Goal: Transaction & Acquisition: Obtain resource

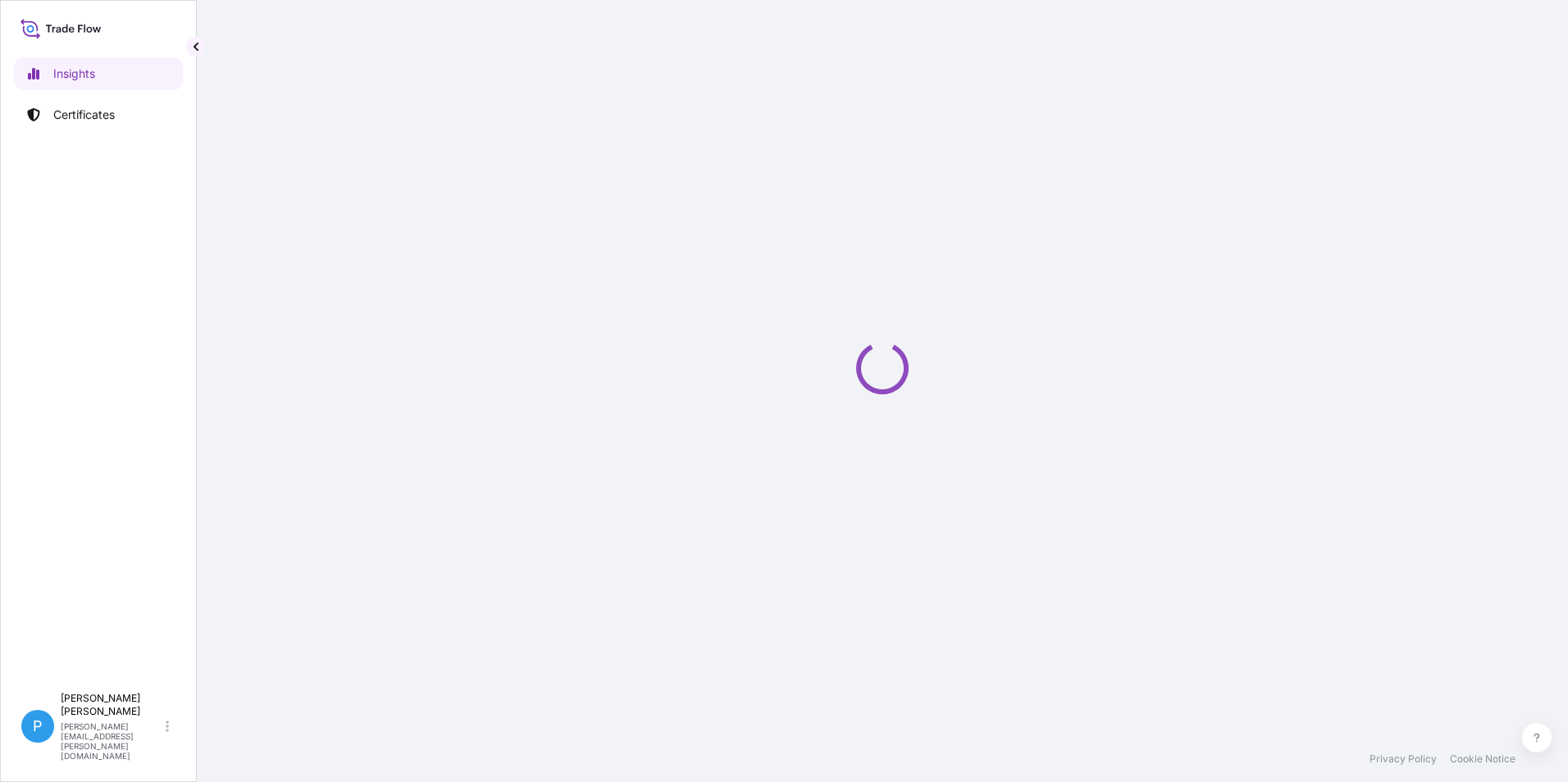
select select "2025"
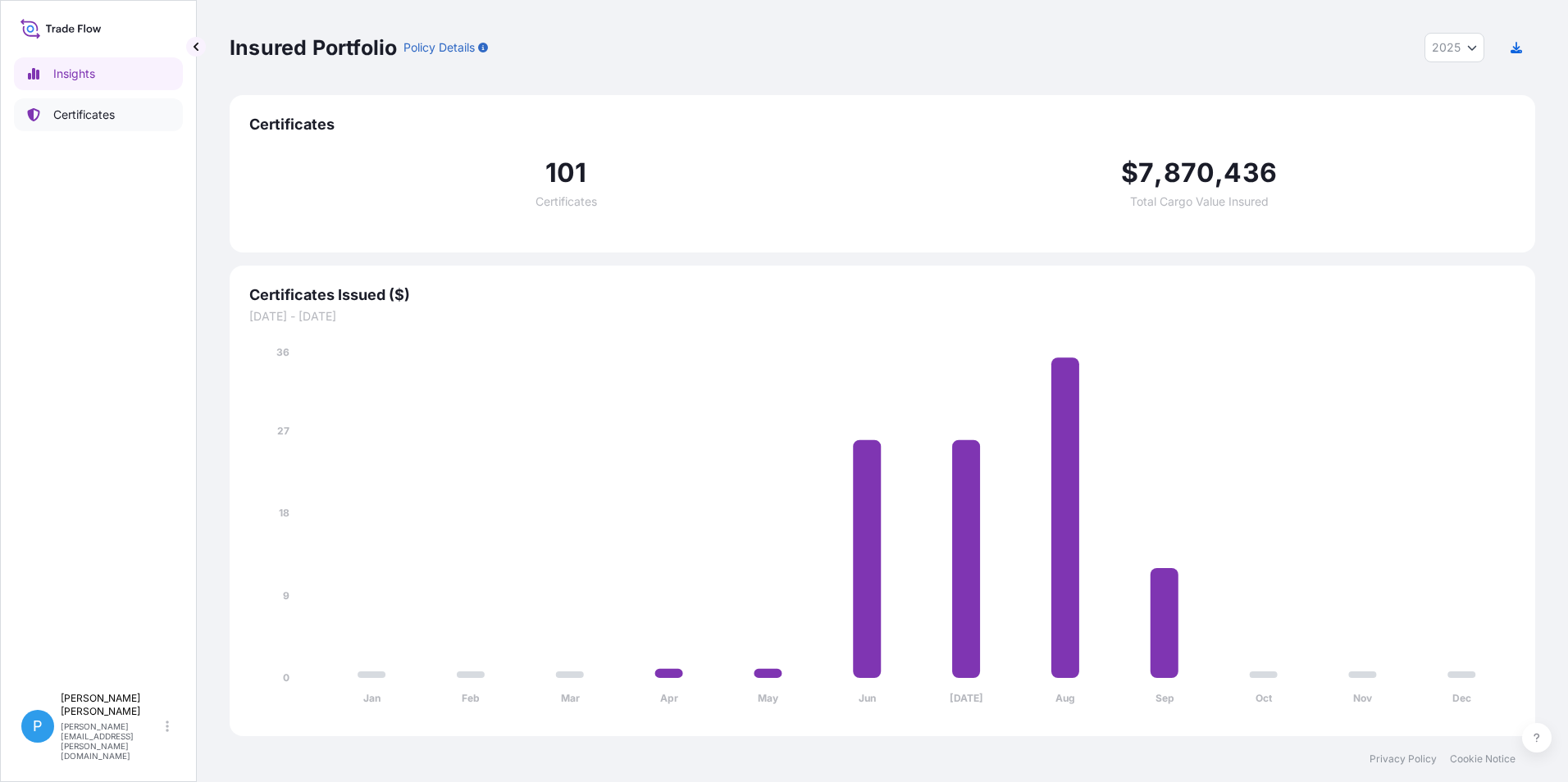
click at [75, 114] on p "Certificates" at bounding box center [84, 115] width 61 height 17
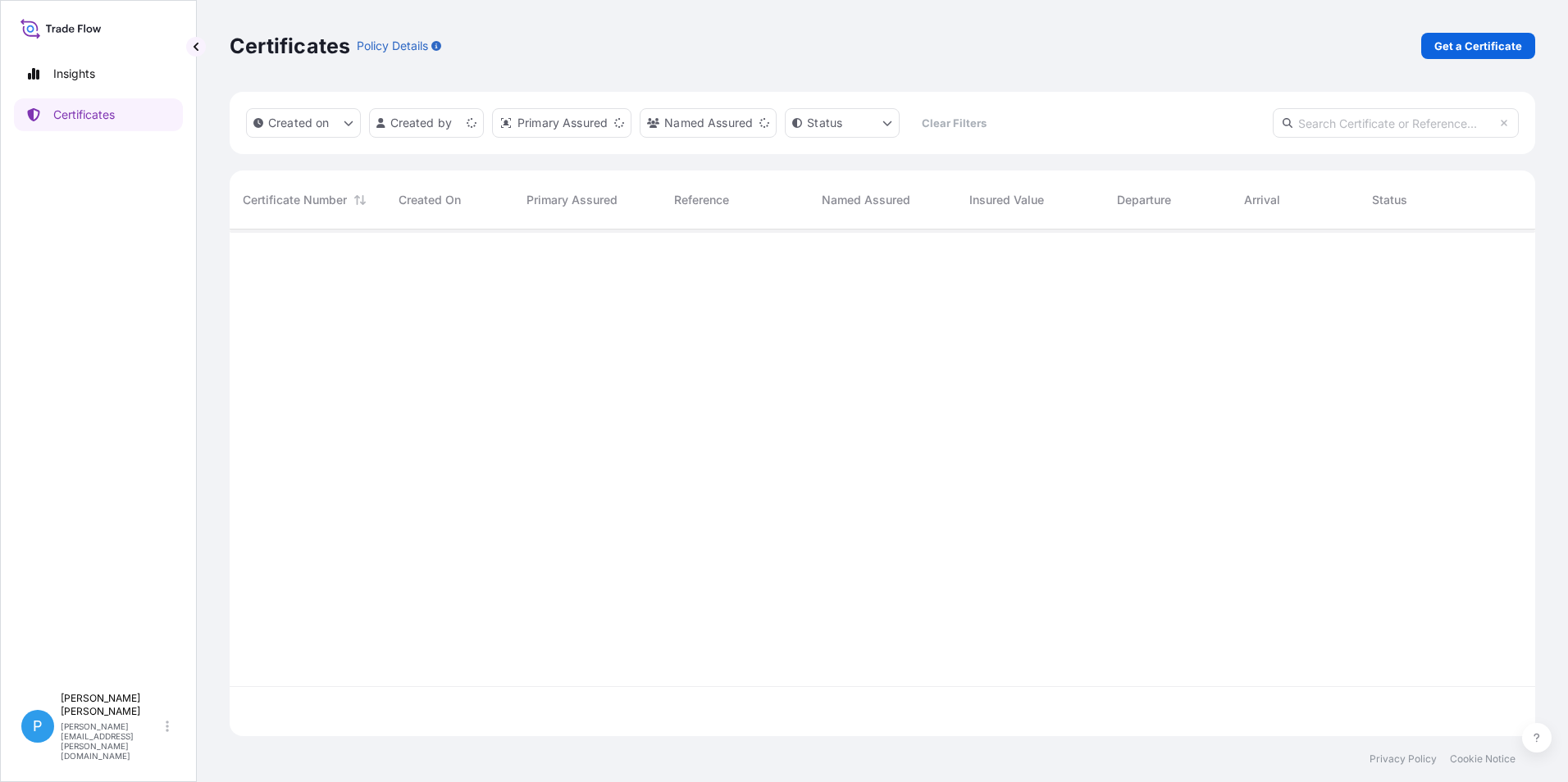
scroll to position [503, 1293]
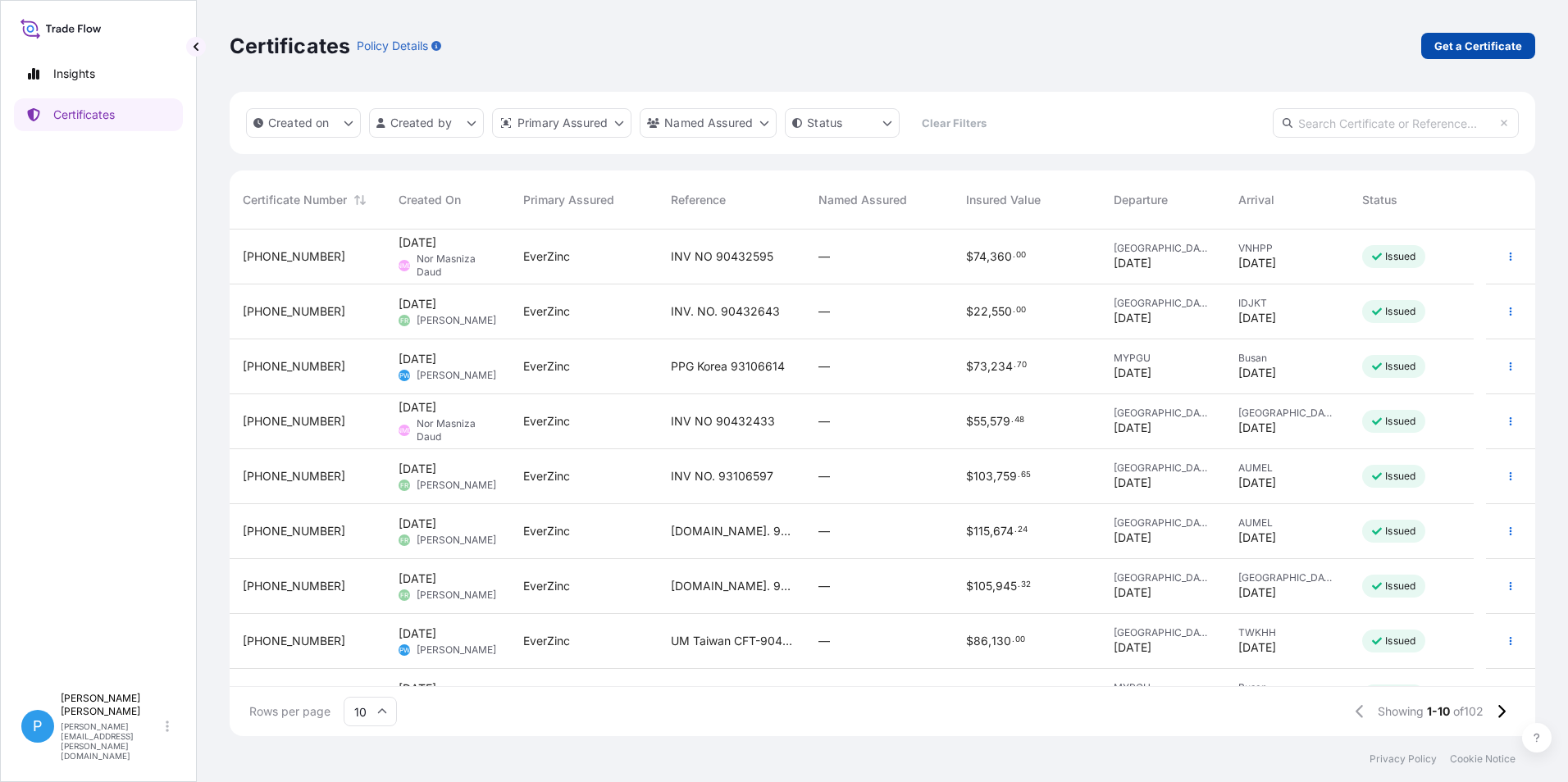
click at [1468, 45] on p "Get a Certificate" at bounding box center [1477, 45] width 88 height 17
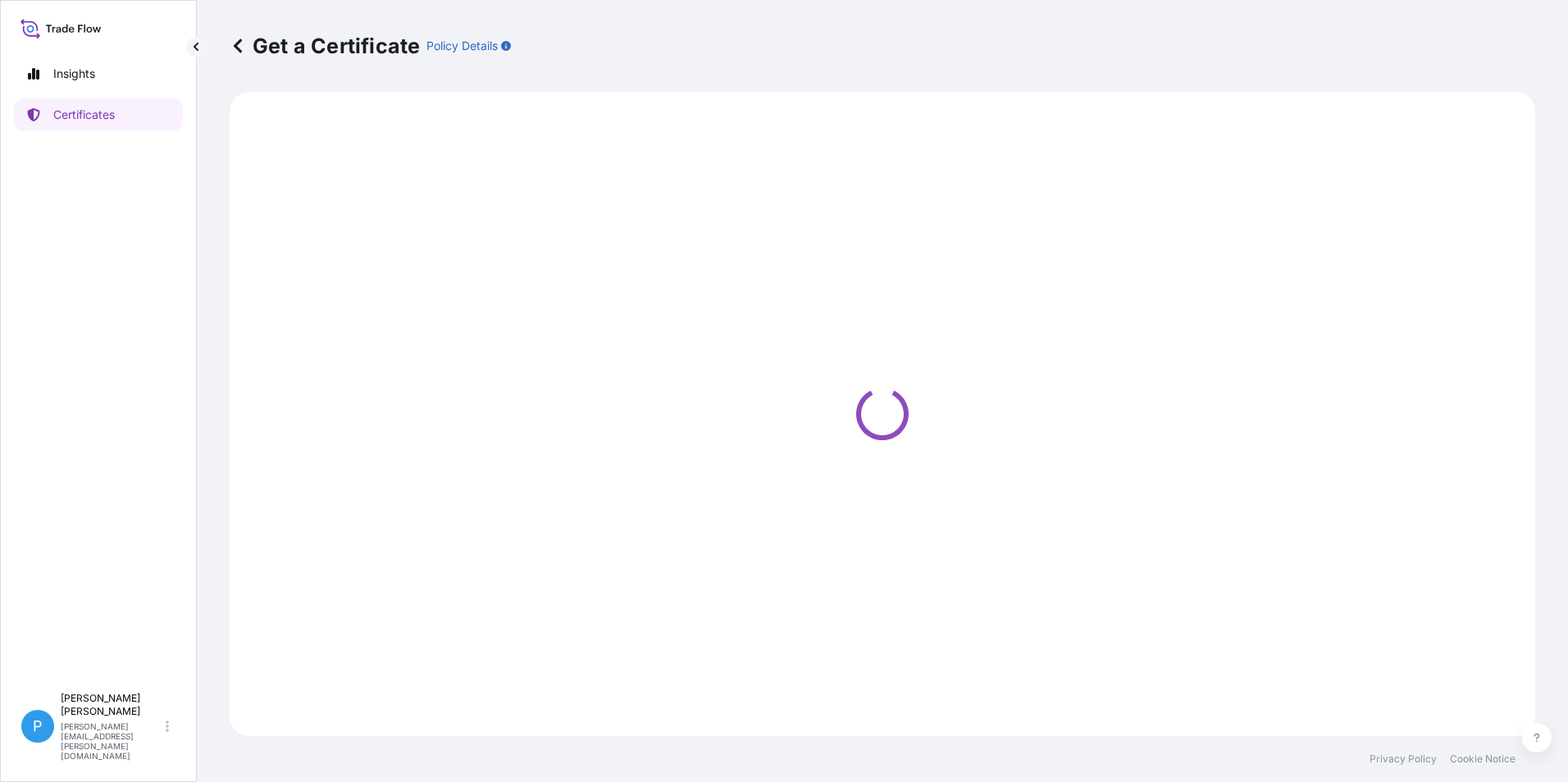
select select "Road / [GEOGRAPHIC_DATA]"
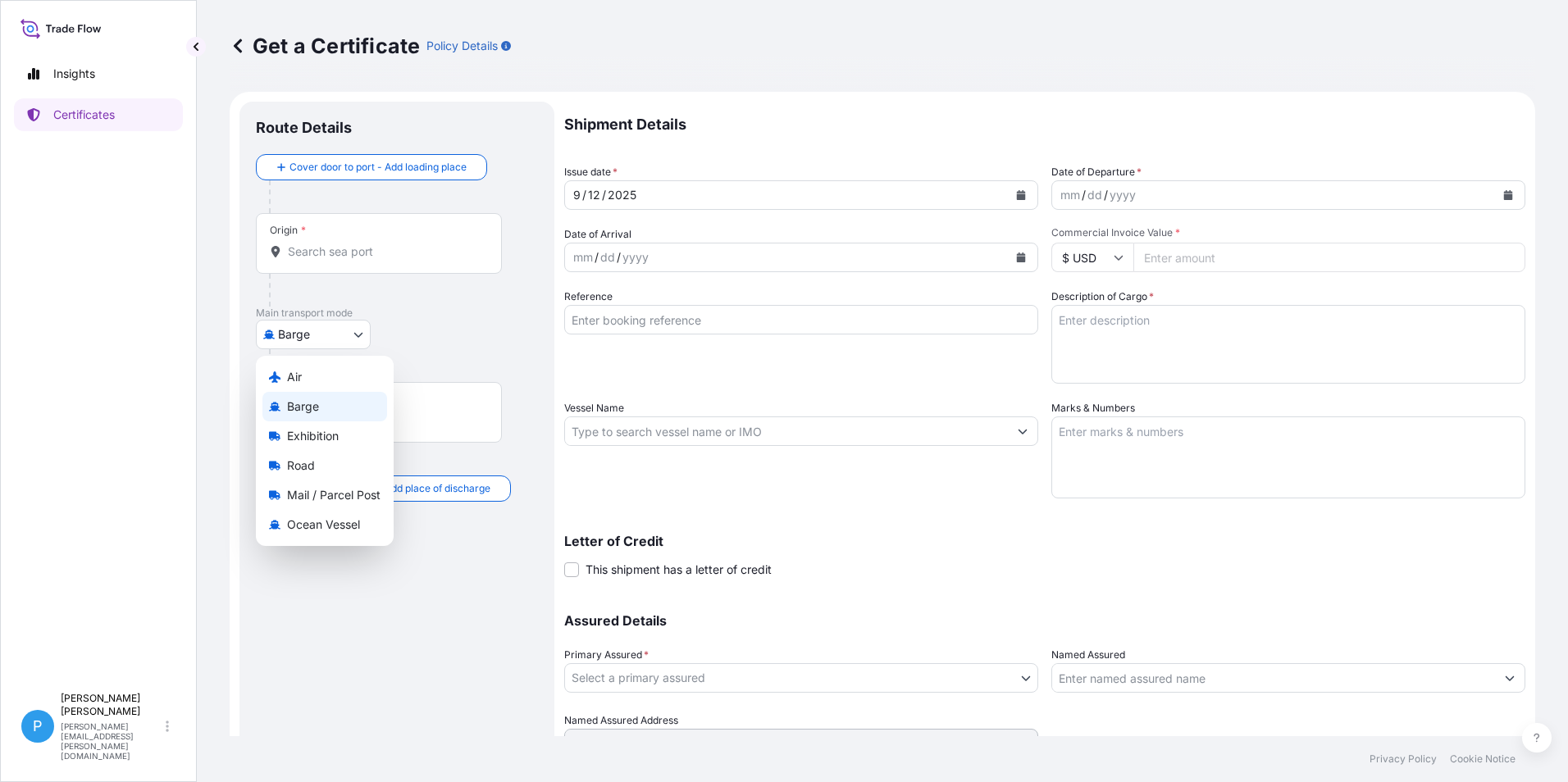
click at [303, 339] on body "Insights Certificates P Perline Wong [EMAIL_ADDRESS][PERSON_NAME][DOMAIN_NAME] …" at bounding box center [784, 391] width 1568 height 782
click at [287, 531] on span "Ocean Vessel" at bounding box center [323, 524] width 73 height 17
select select "Ocean Vessel"
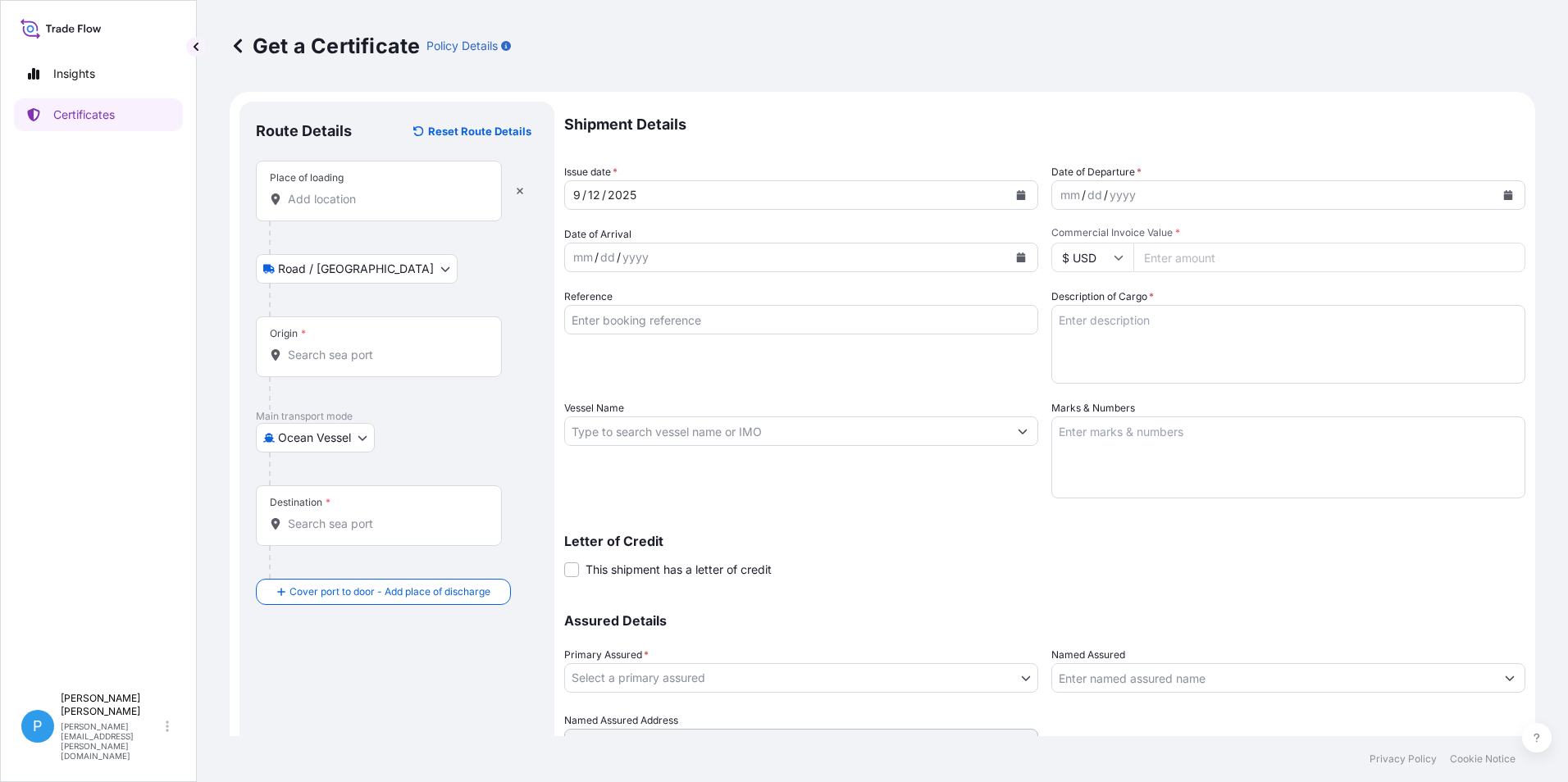
click at [320, 204] on input "Place of loading" at bounding box center [385, 199] width 194 height 17
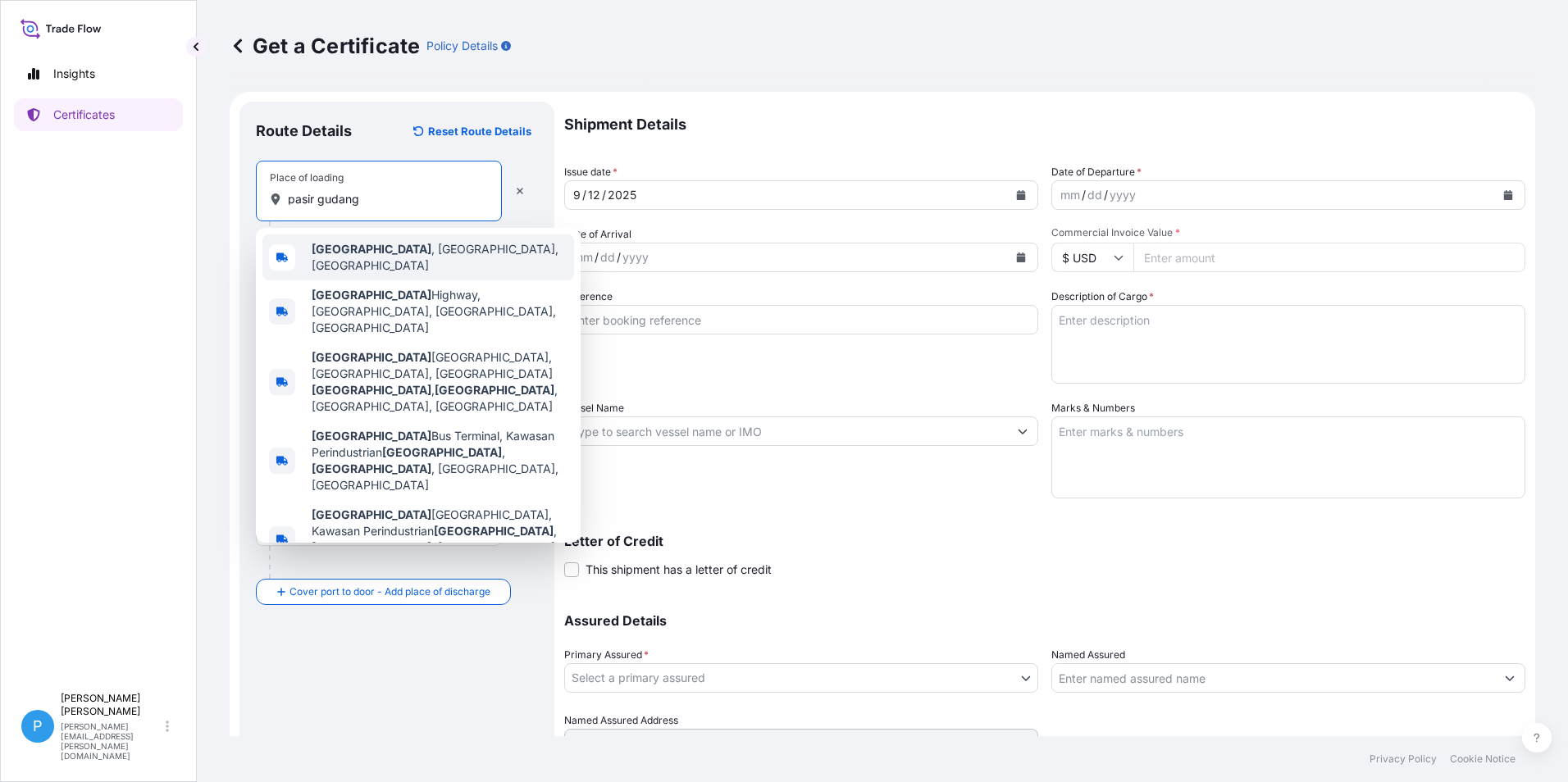
click at [368, 253] on b "[GEOGRAPHIC_DATA]" at bounding box center [371, 249] width 120 height 14
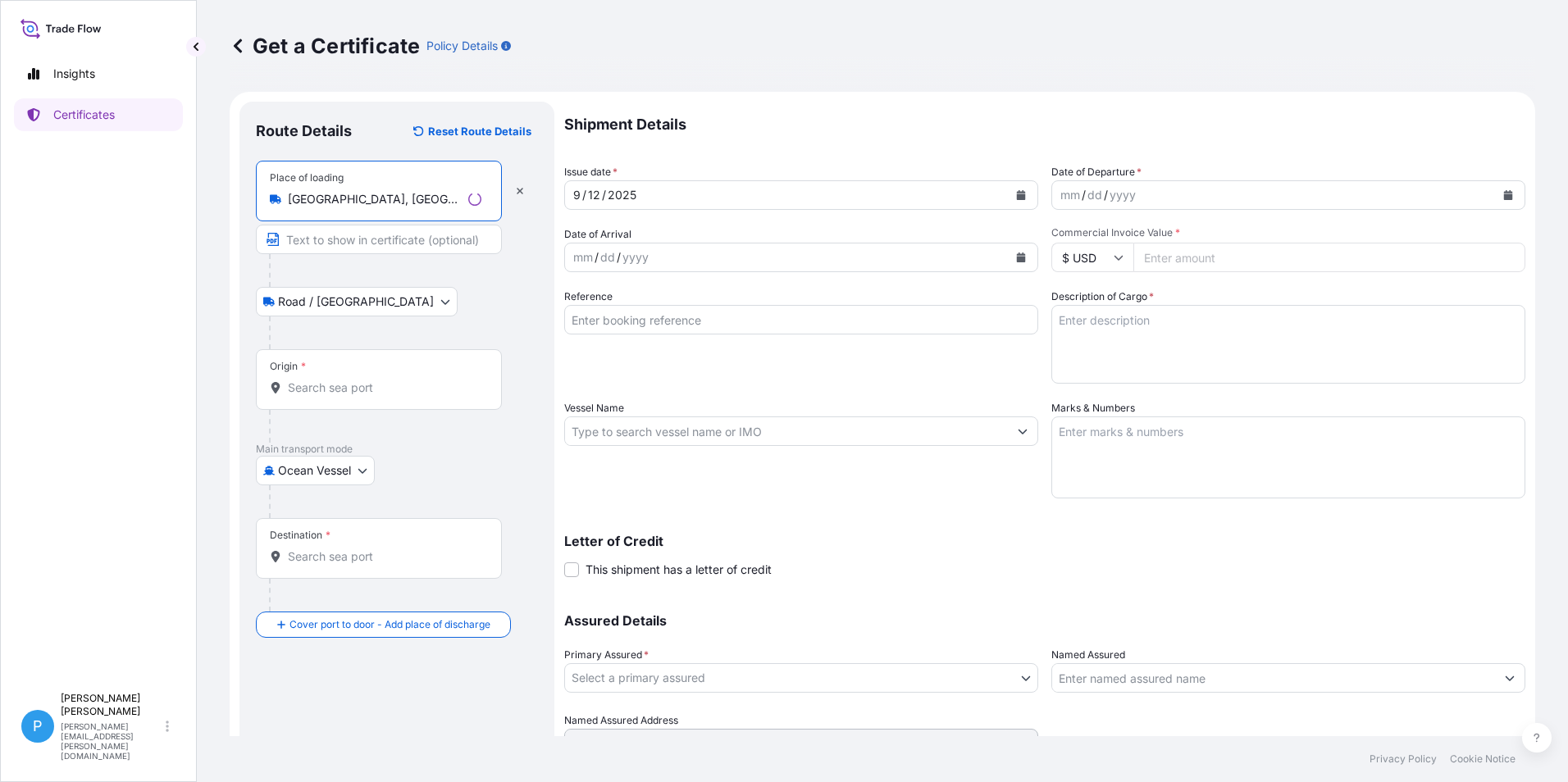
type input "[GEOGRAPHIC_DATA], [GEOGRAPHIC_DATA], [GEOGRAPHIC_DATA]"
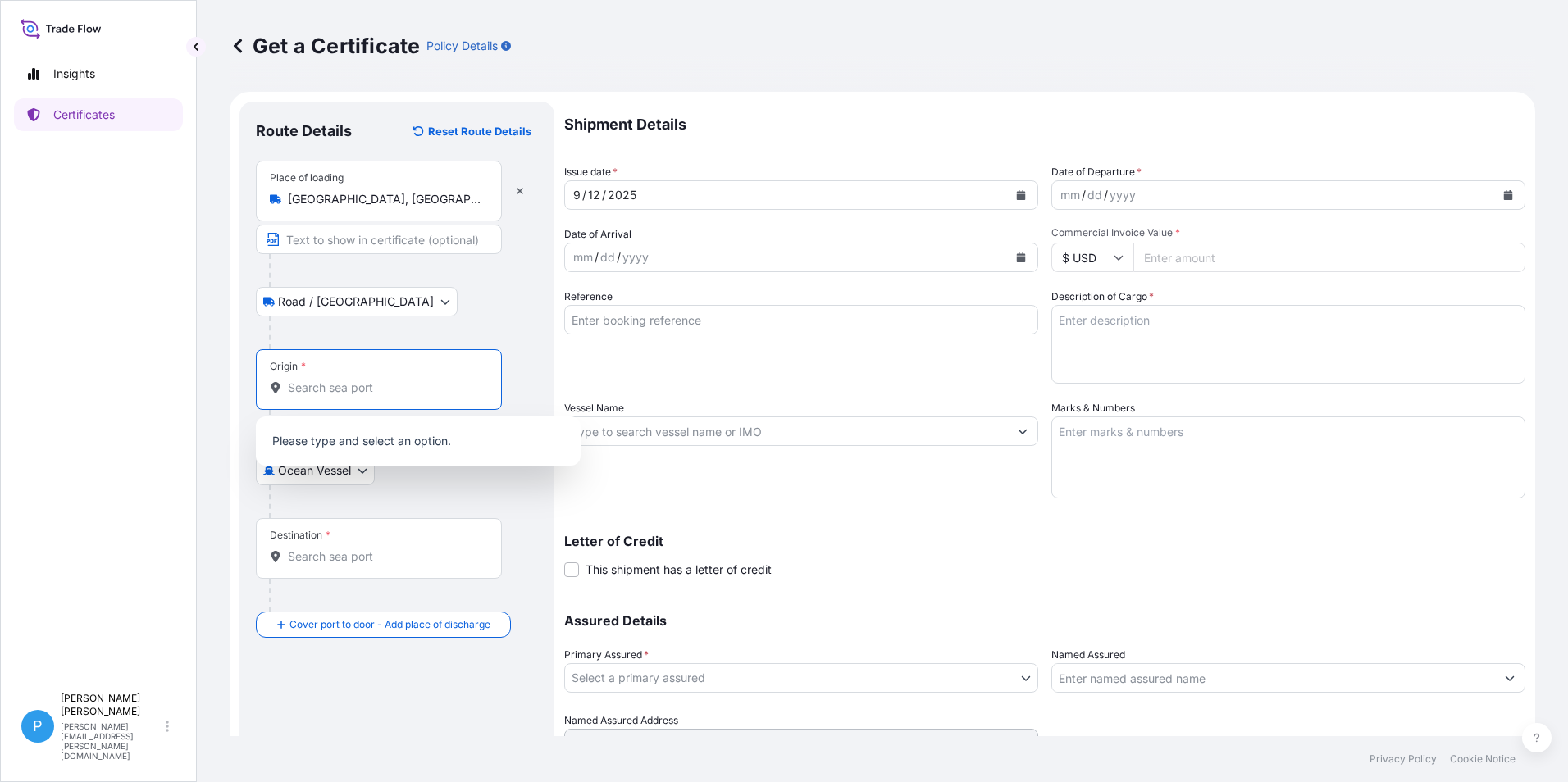
click at [309, 383] on input "Origin *" at bounding box center [385, 388] width 194 height 17
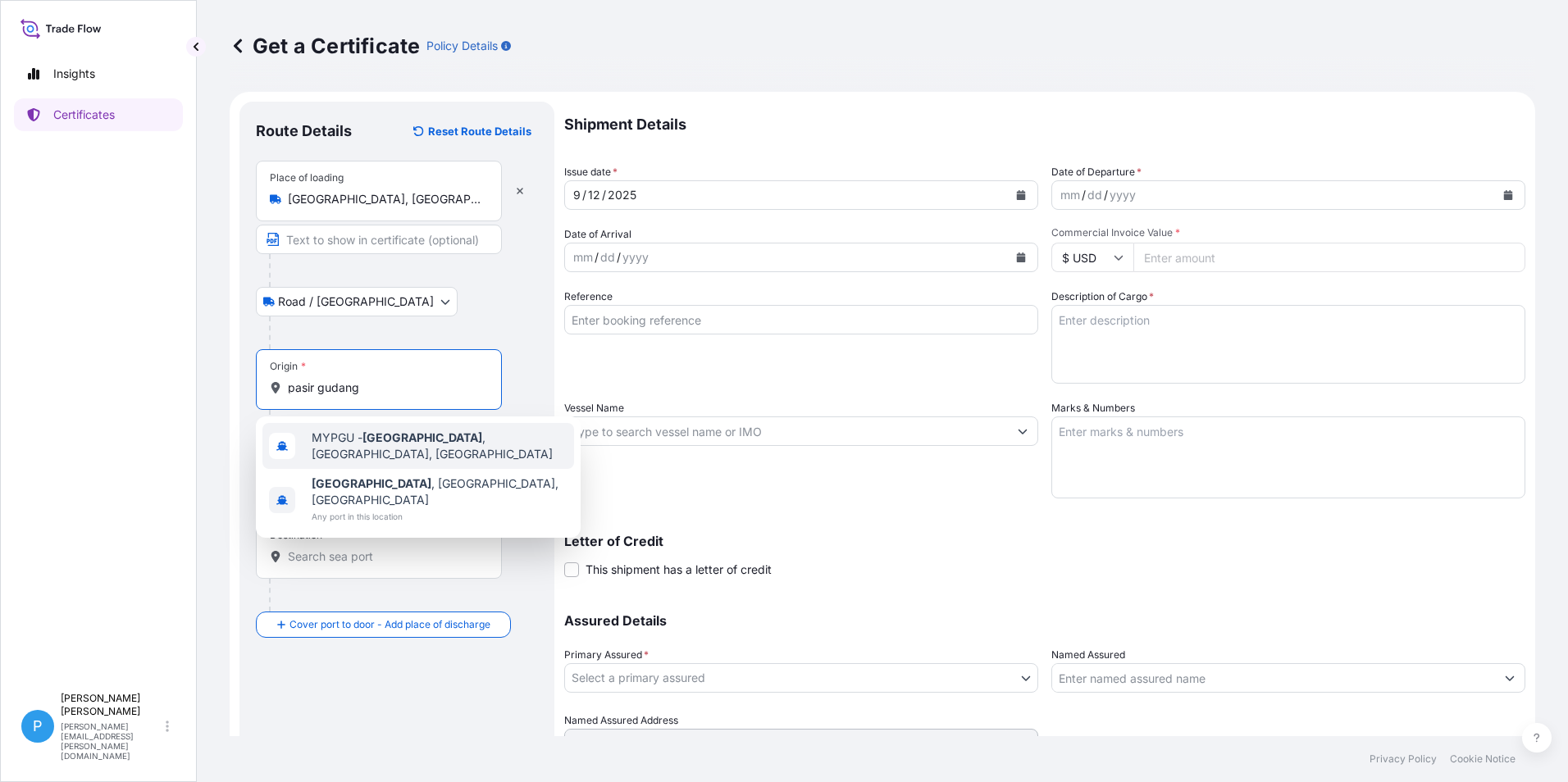
click at [357, 437] on span "MYPGU - [GEOGRAPHIC_DATA] , [GEOGRAPHIC_DATA], [GEOGRAPHIC_DATA]" at bounding box center [439, 446] width 256 height 33
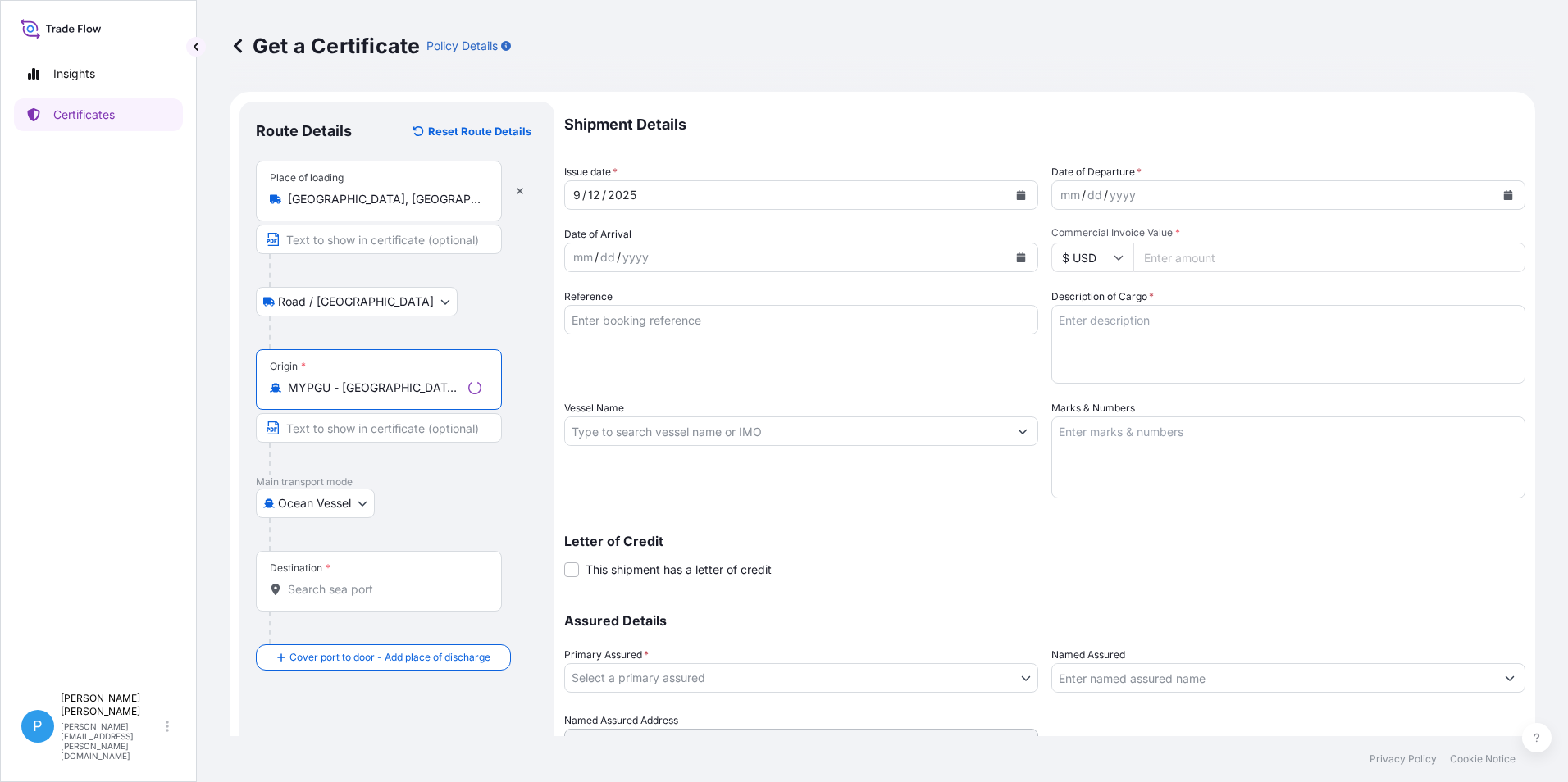
type input "MYPGU - [GEOGRAPHIC_DATA], [GEOGRAPHIC_DATA], [GEOGRAPHIC_DATA]"
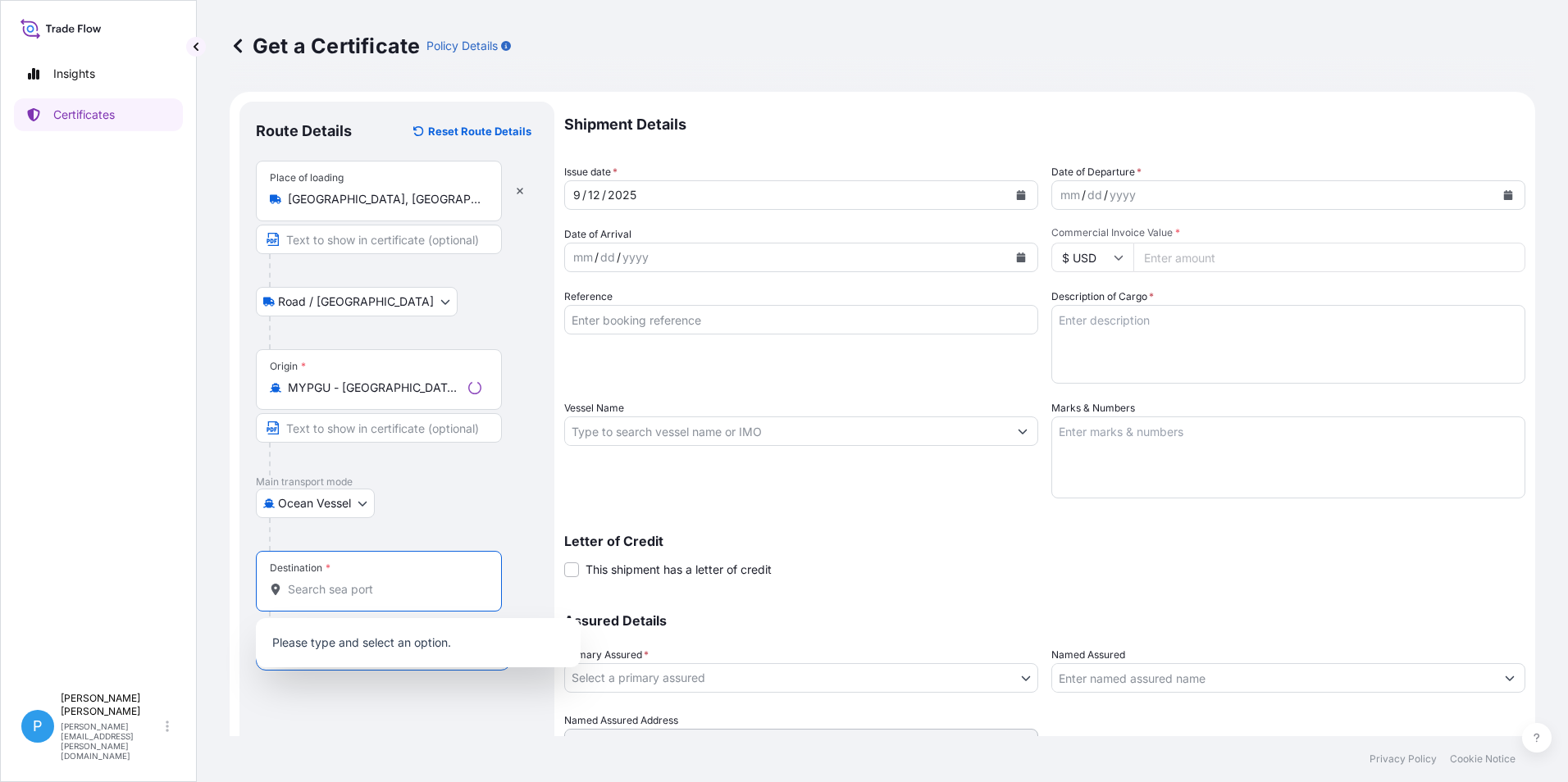
click at [326, 593] on input "Destination *" at bounding box center [385, 589] width 194 height 17
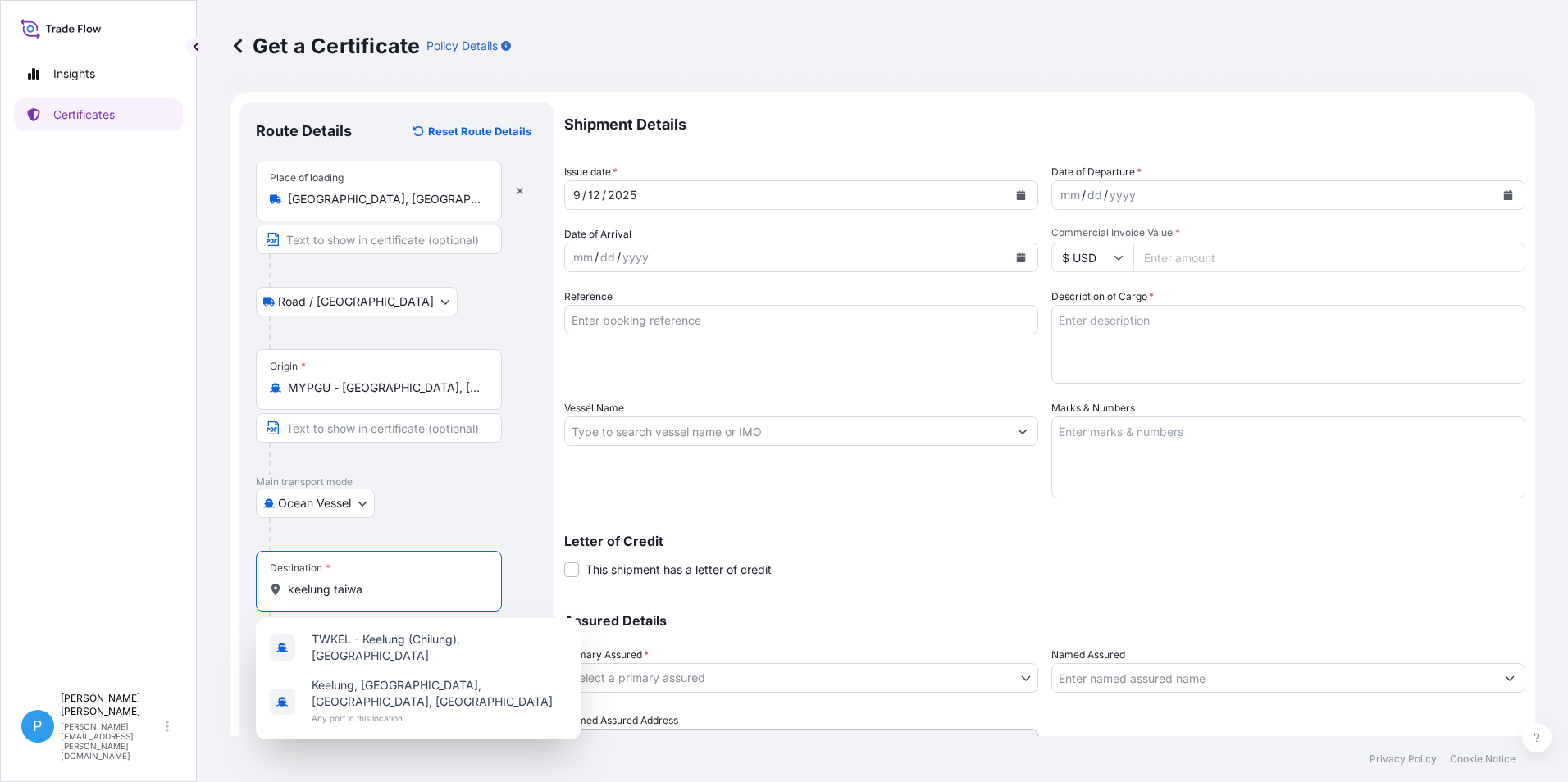
type input "keelung [GEOGRAPHIC_DATA]"
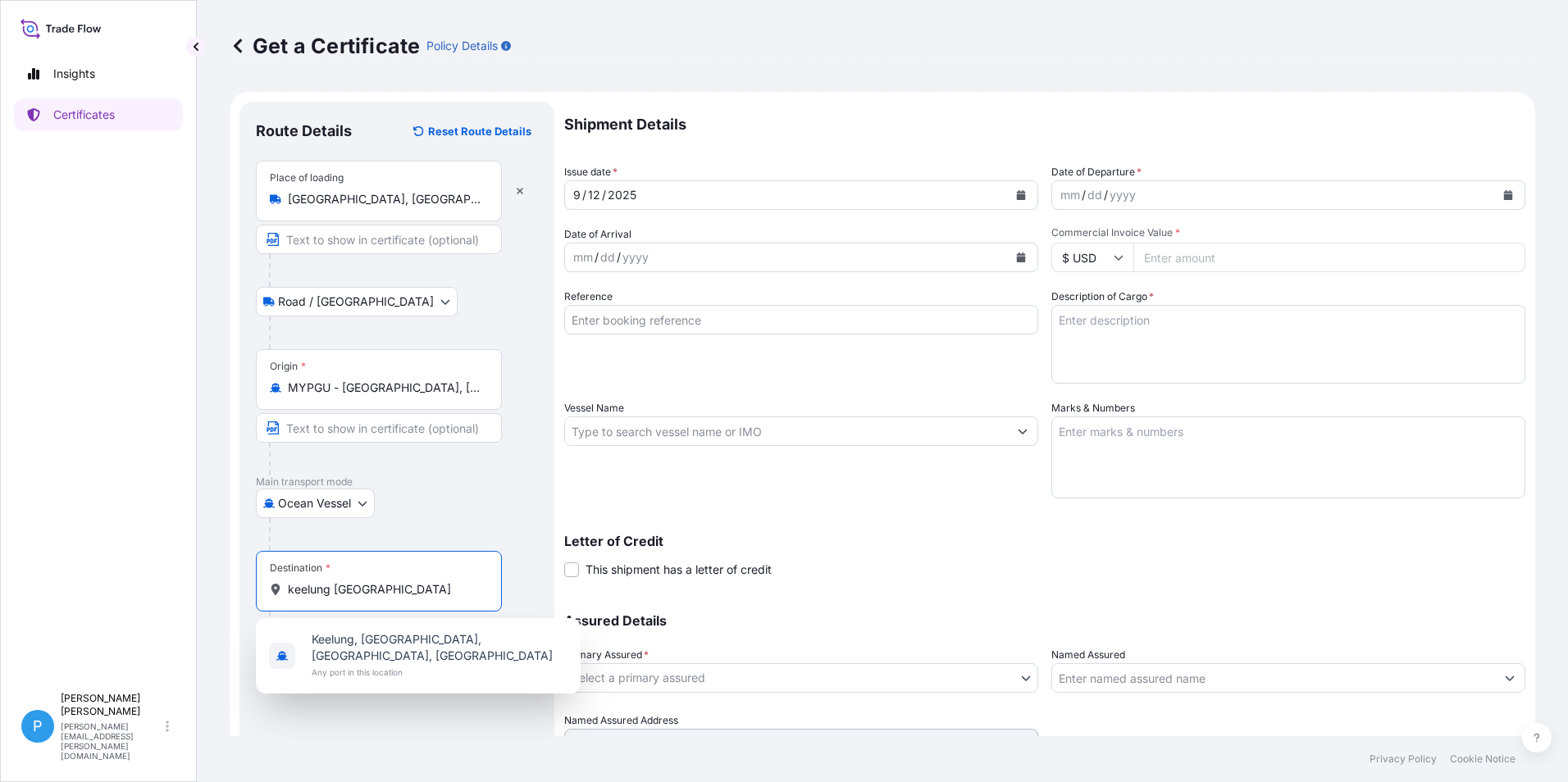
drag, startPoint x: 392, startPoint y: 588, endPoint x: 209, endPoint y: 564, distance: 184.6
click at [209, 564] on div "Get a Certificate Policy Details Route Details Reset Route Details Place of loa…" at bounding box center [882, 368] width 1371 height 737
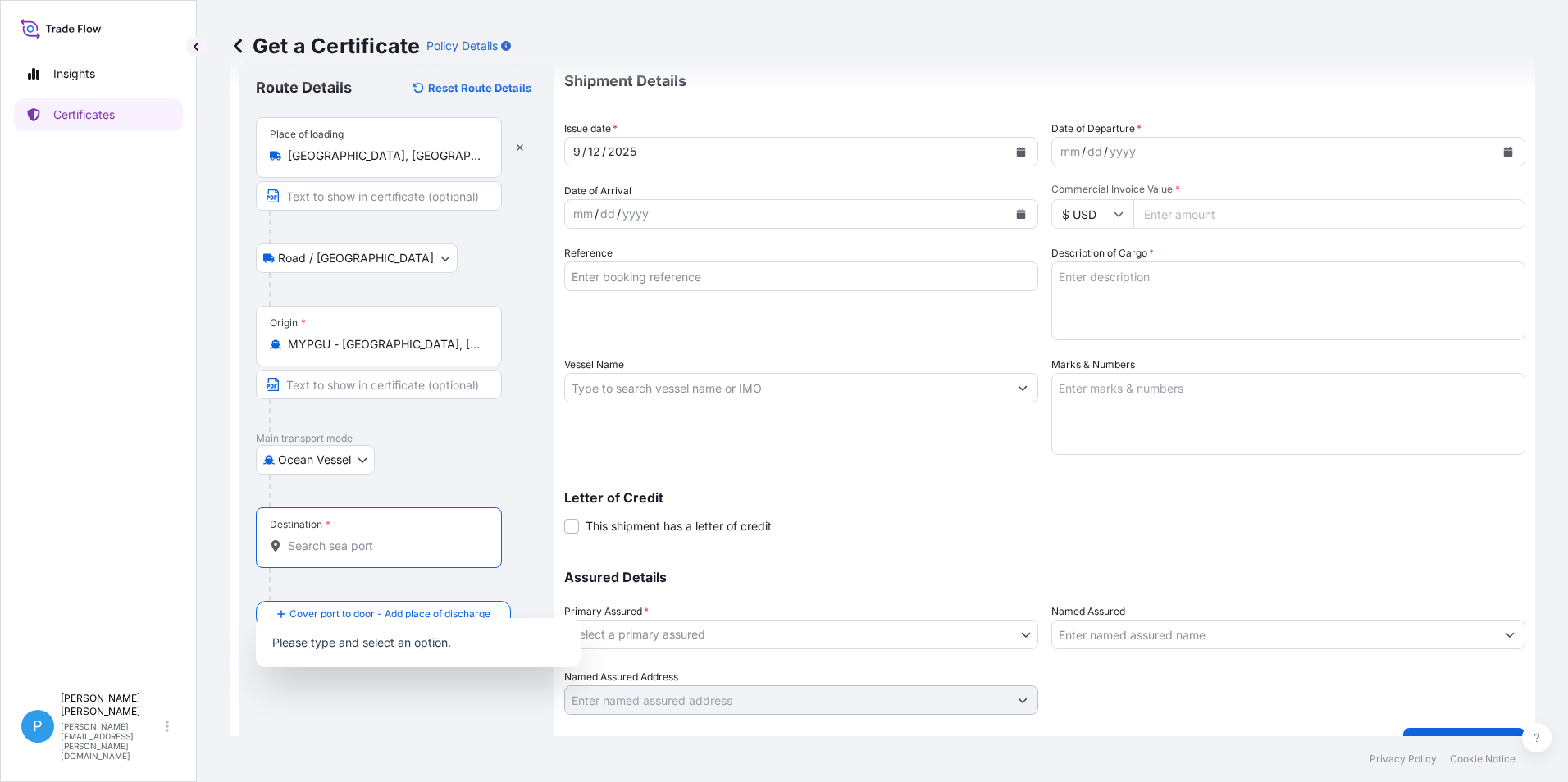
scroll to position [78, 0]
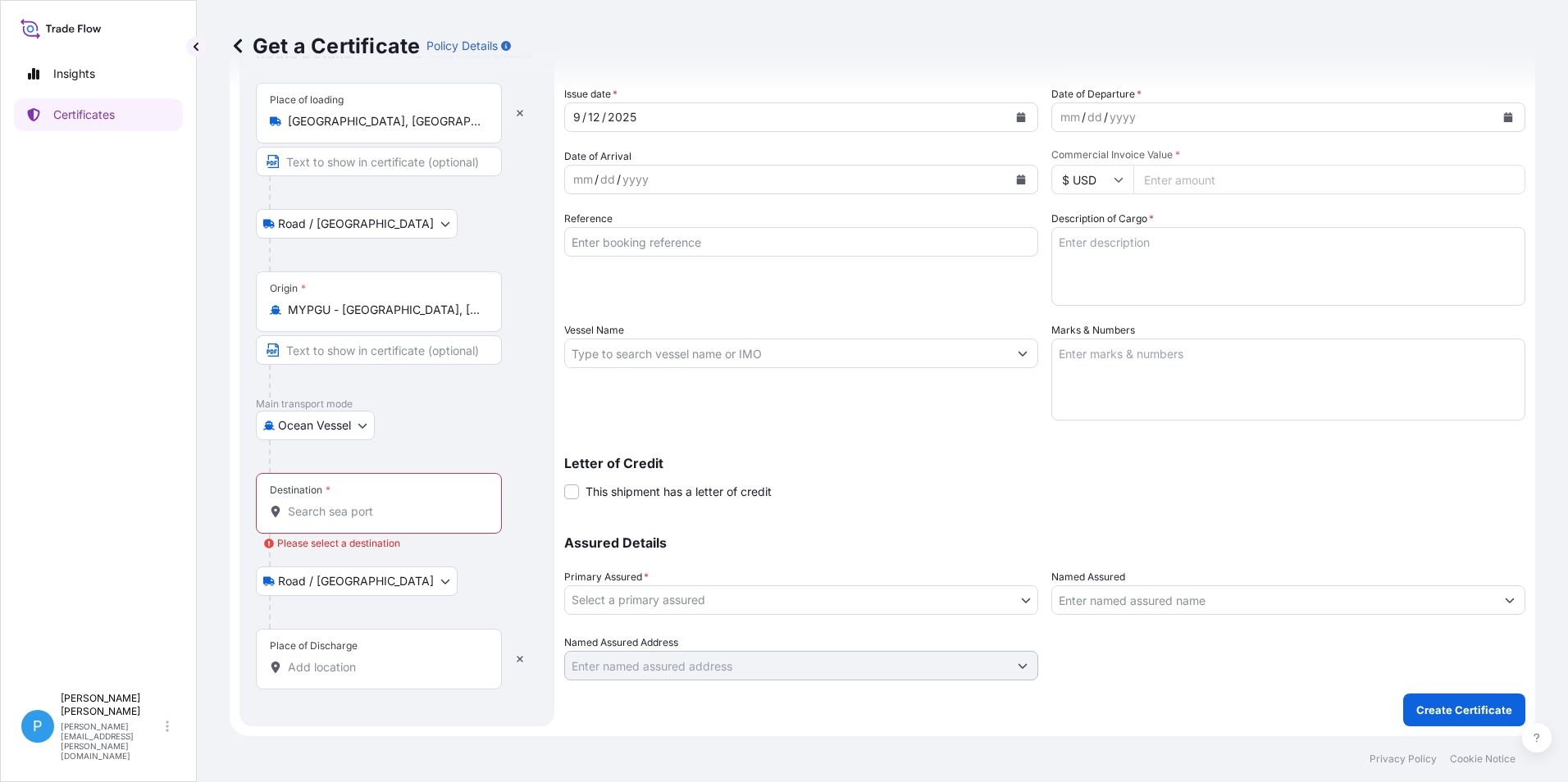
click at [310, 514] on input "Destination * Please select a destination" at bounding box center [385, 511] width 194 height 17
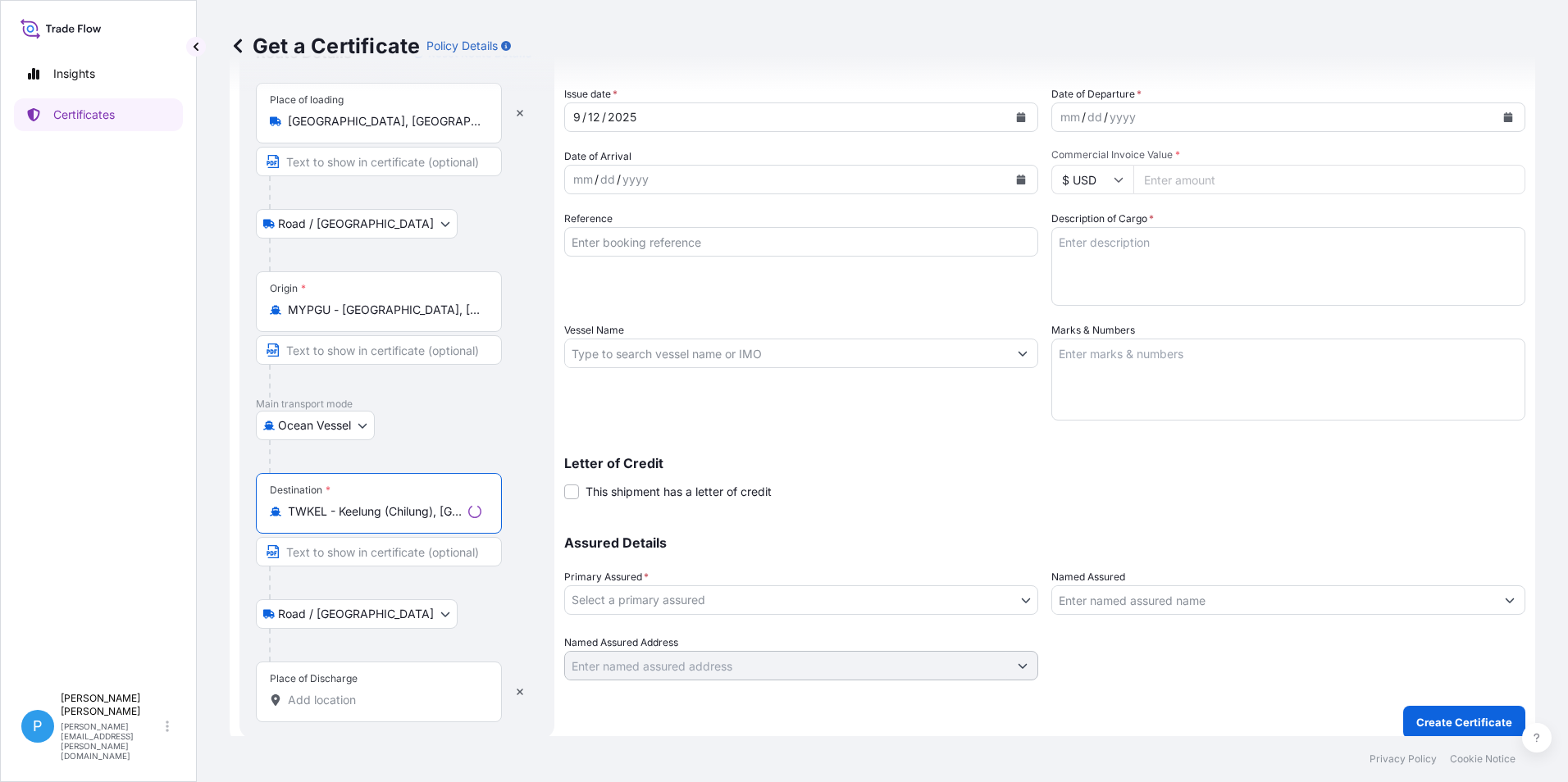
type input "TWKEL - Keelung (Chilung), [GEOGRAPHIC_DATA]"
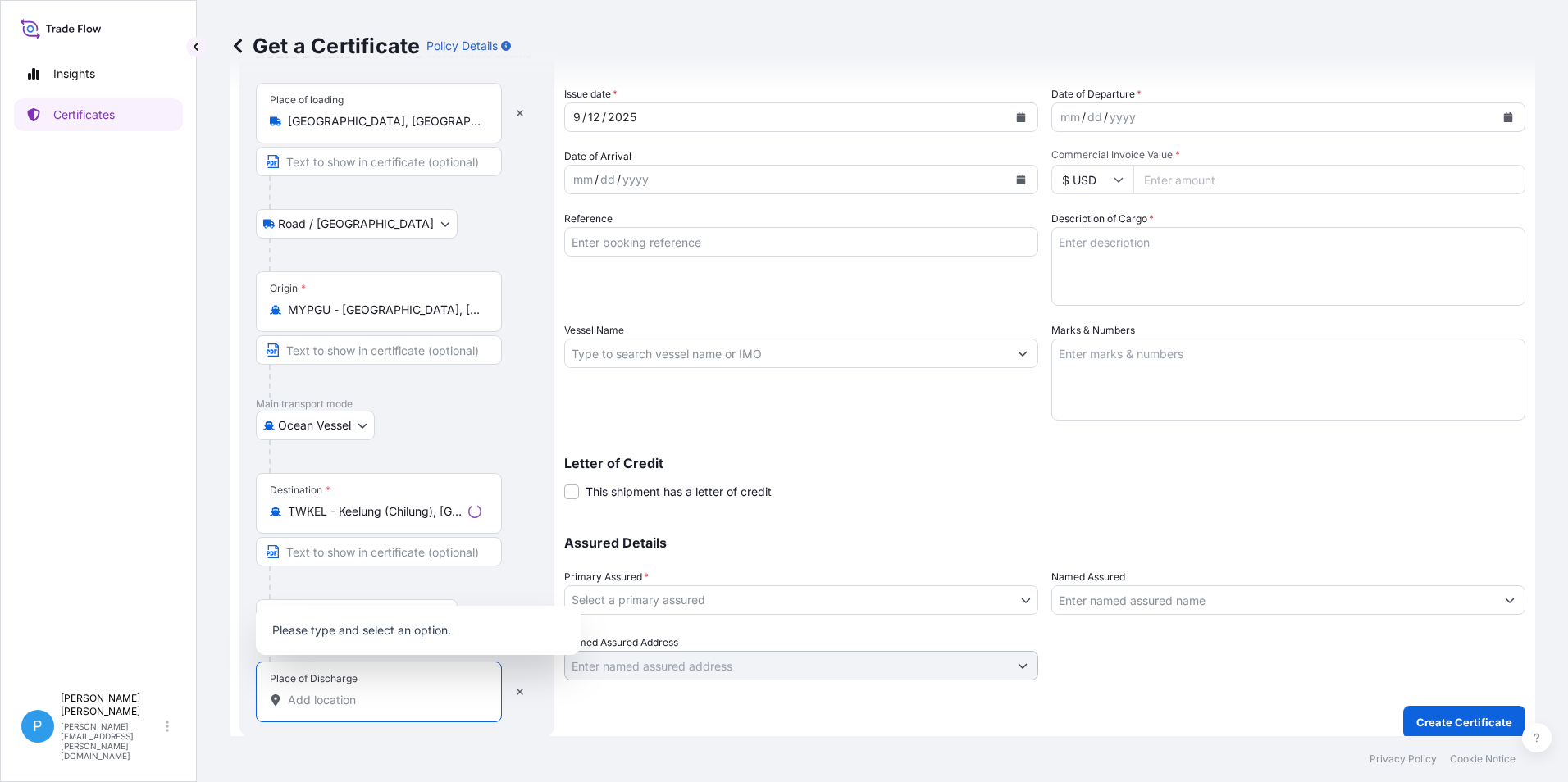
click at [337, 699] on input "Place of Discharge" at bounding box center [385, 700] width 194 height 17
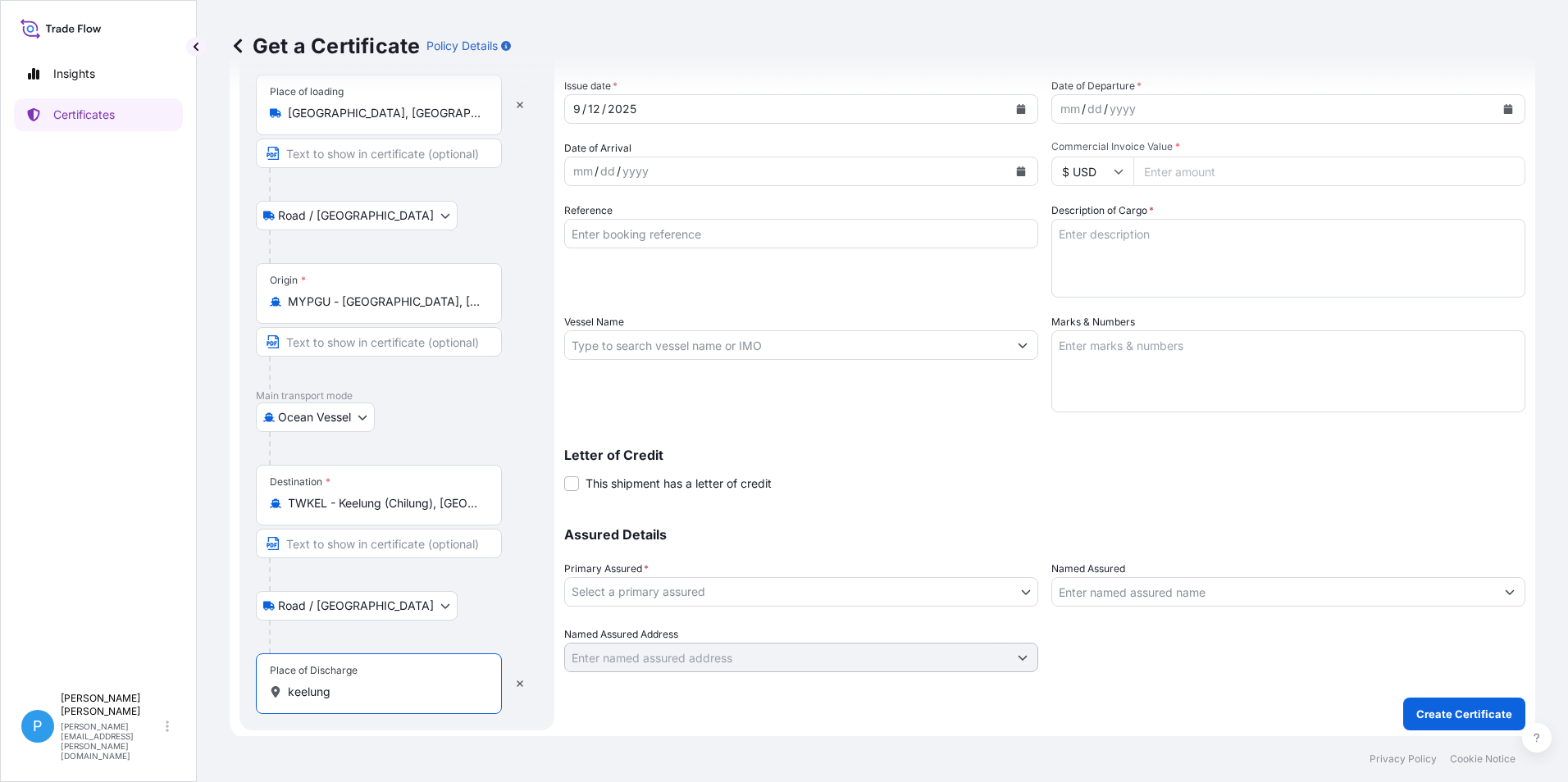
scroll to position [90, 0]
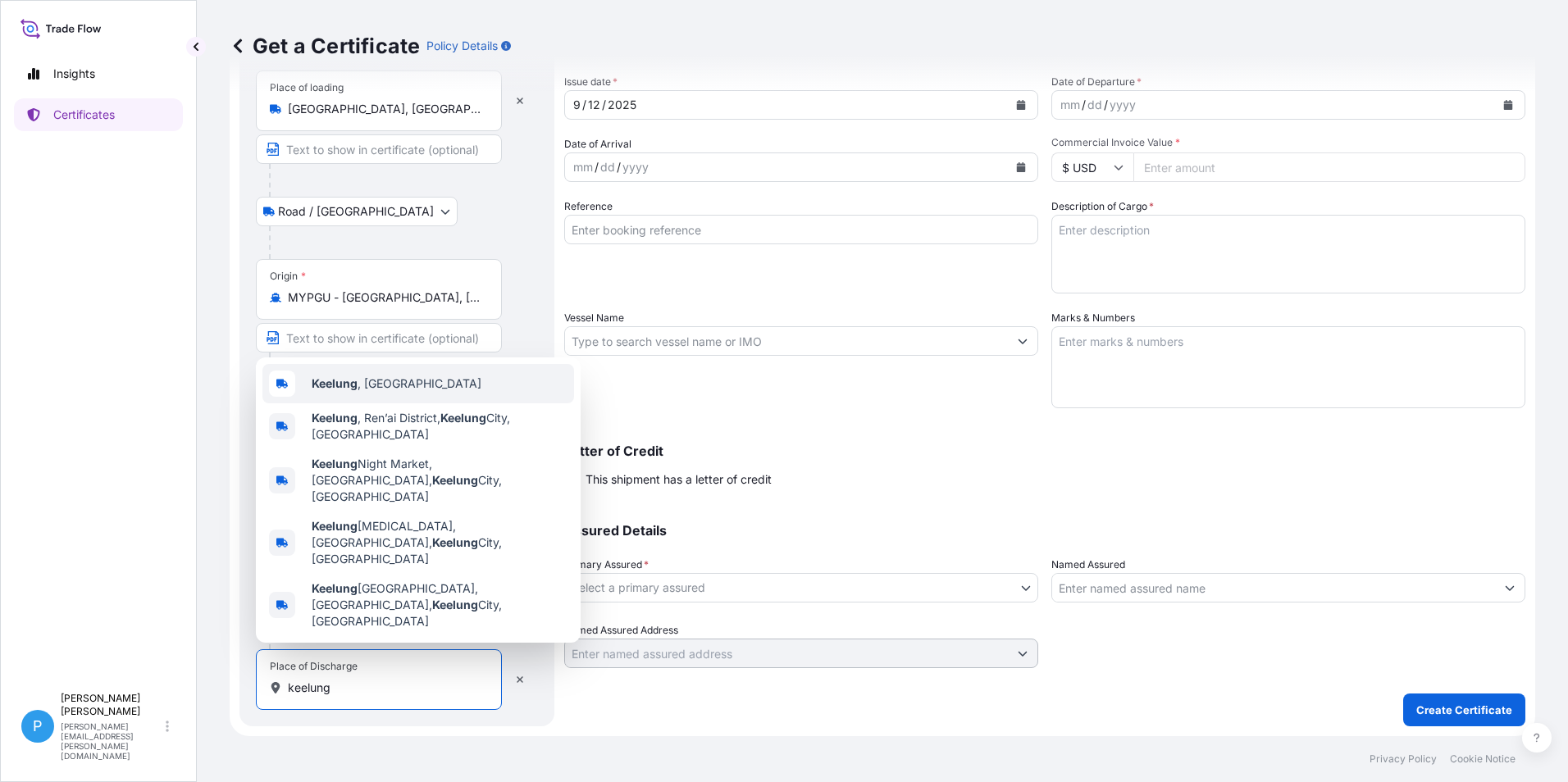
click at [371, 391] on span "Keelung , [GEOGRAPHIC_DATA]" at bounding box center [396, 384] width 170 height 17
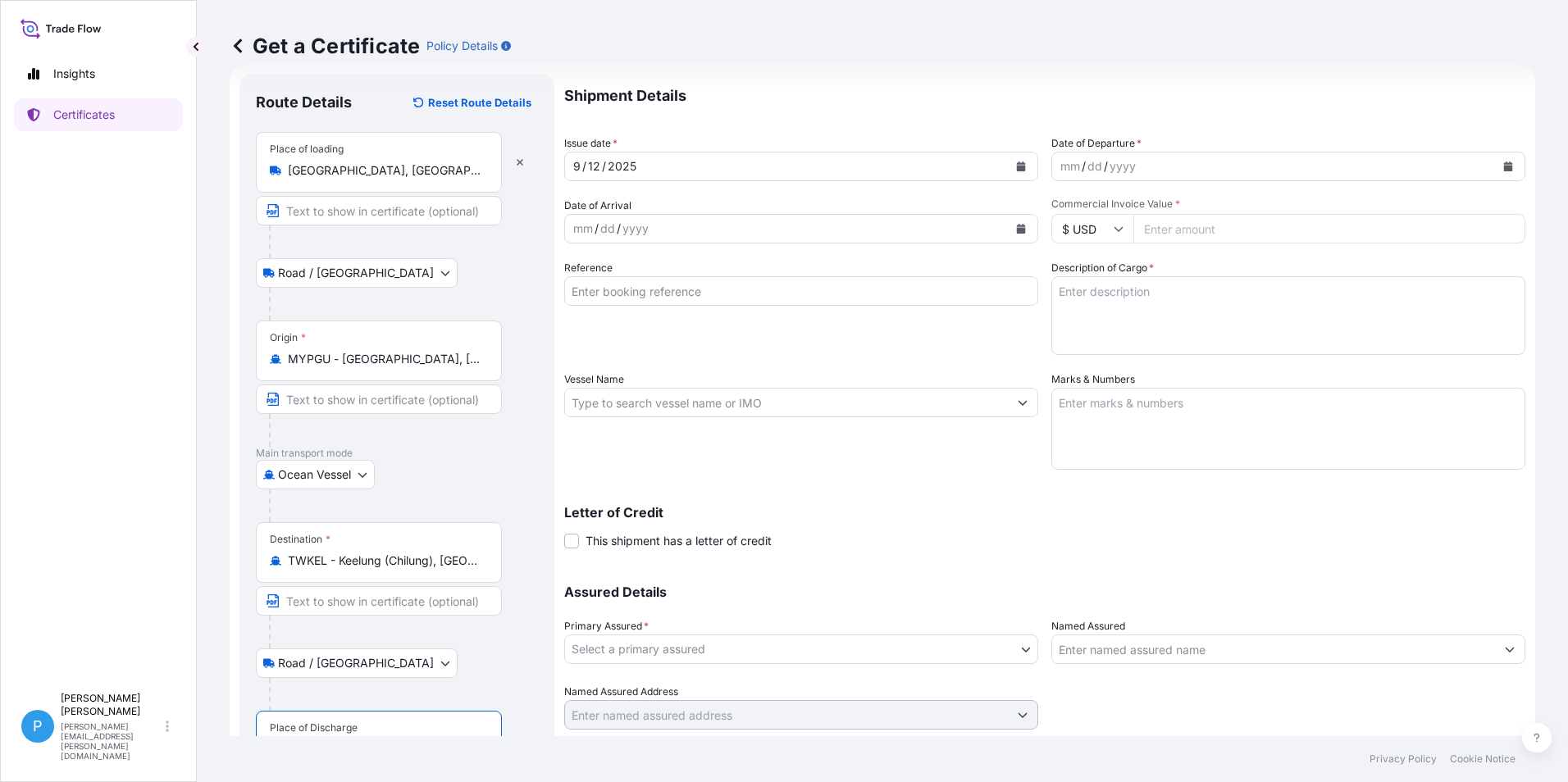
scroll to position [0, 0]
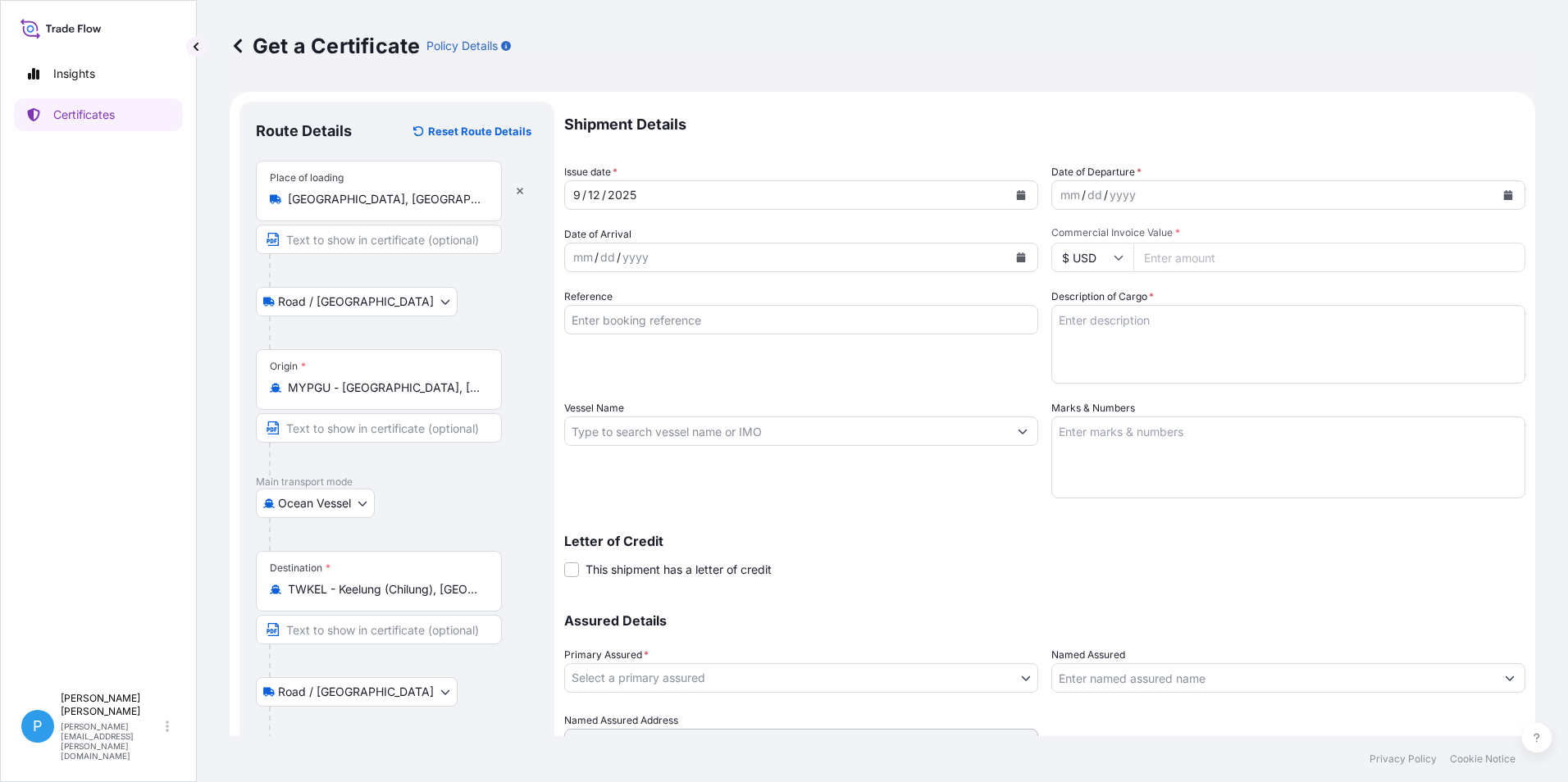
type input "Keelung, [GEOGRAPHIC_DATA]"
click at [1016, 259] on icon "Calendar" at bounding box center [1020, 257] width 9 height 10
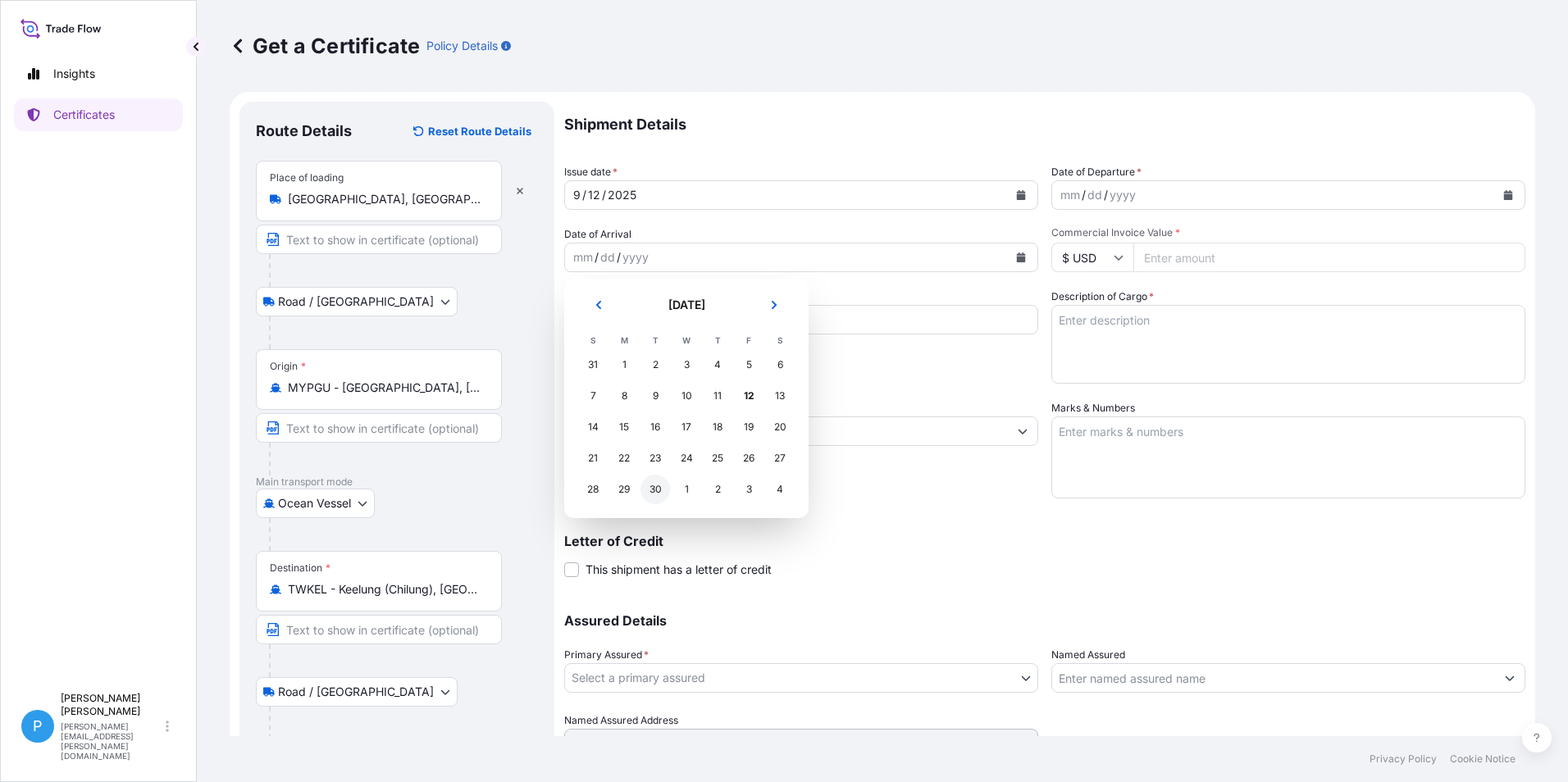
click at [658, 485] on div "30" at bounding box center [655, 489] width 30 height 30
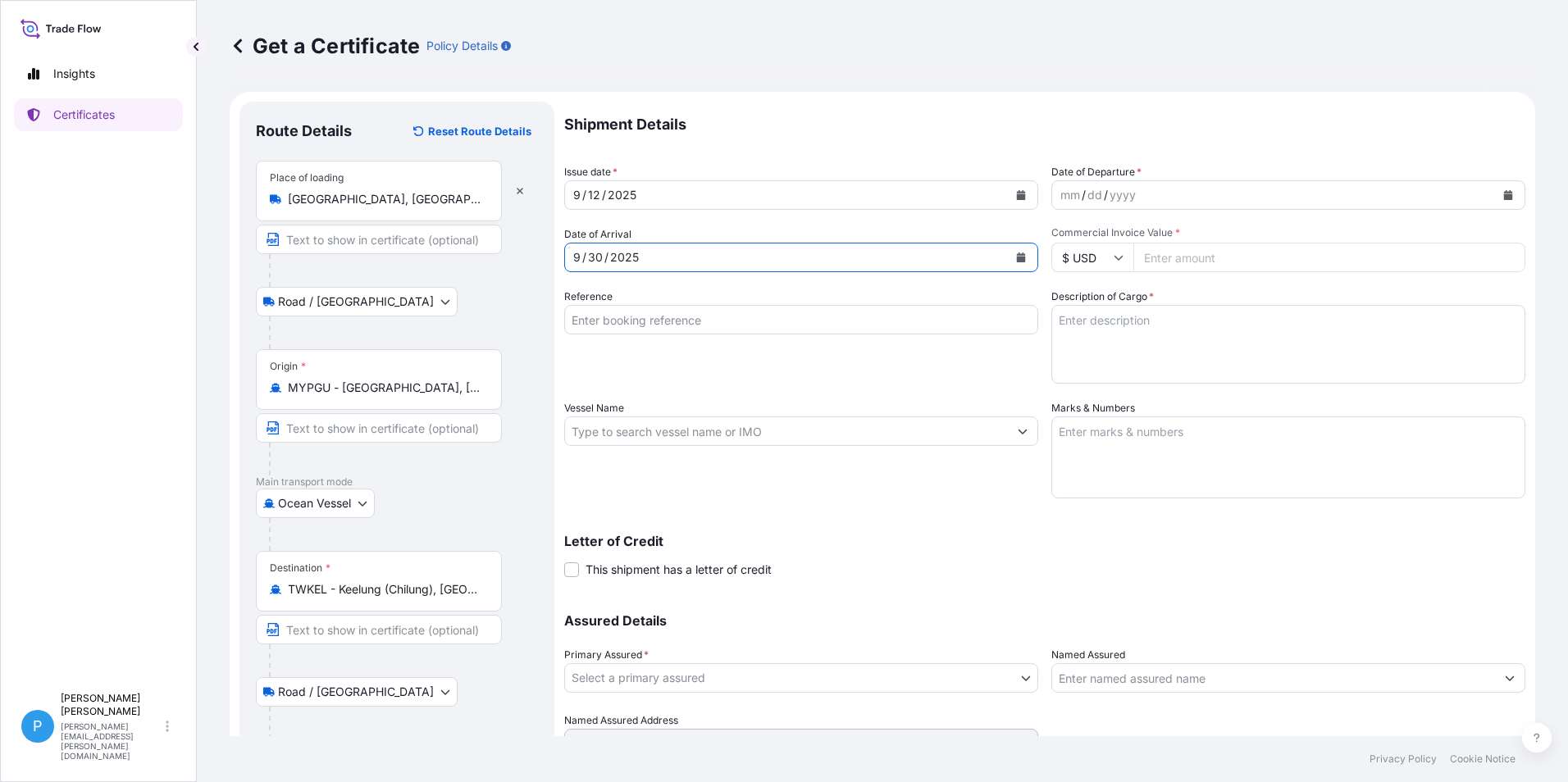
click at [609, 327] on input "Reference" at bounding box center [801, 320] width 474 height 30
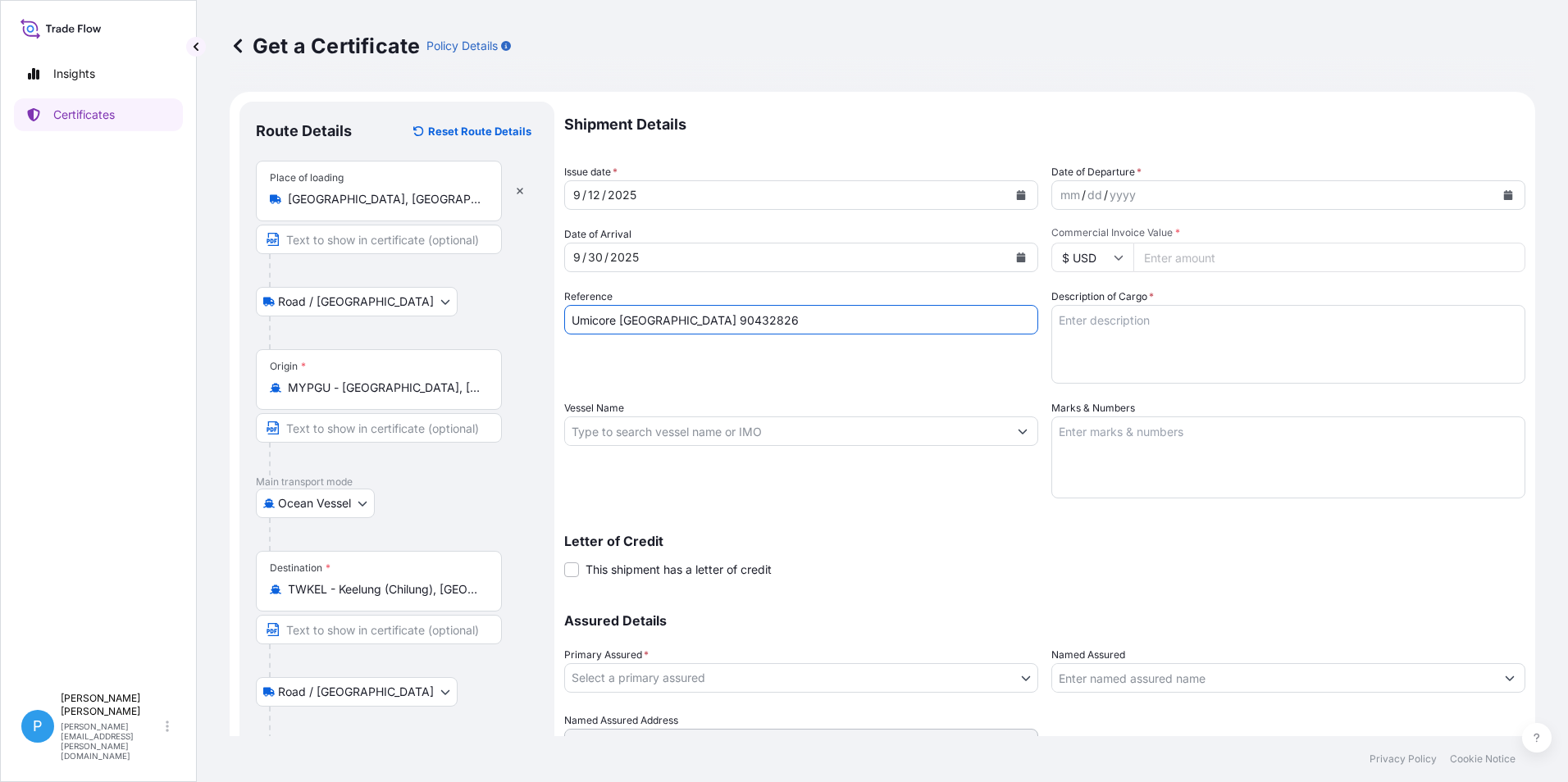
type input "Umicore [GEOGRAPHIC_DATA] 90432826"
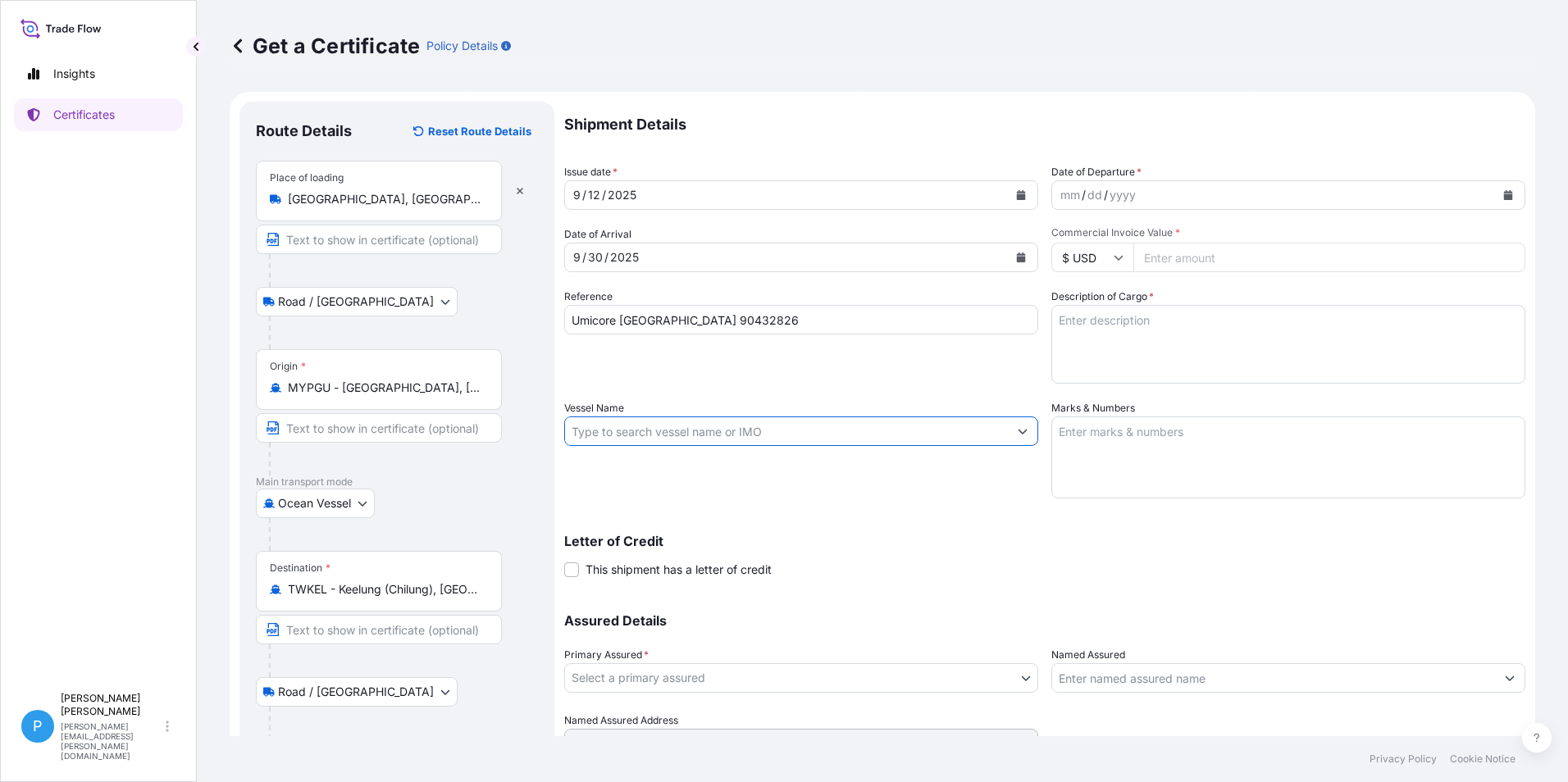
click at [625, 433] on input "Vessel Name" at bounding box center [786, 431] width 443 height 30
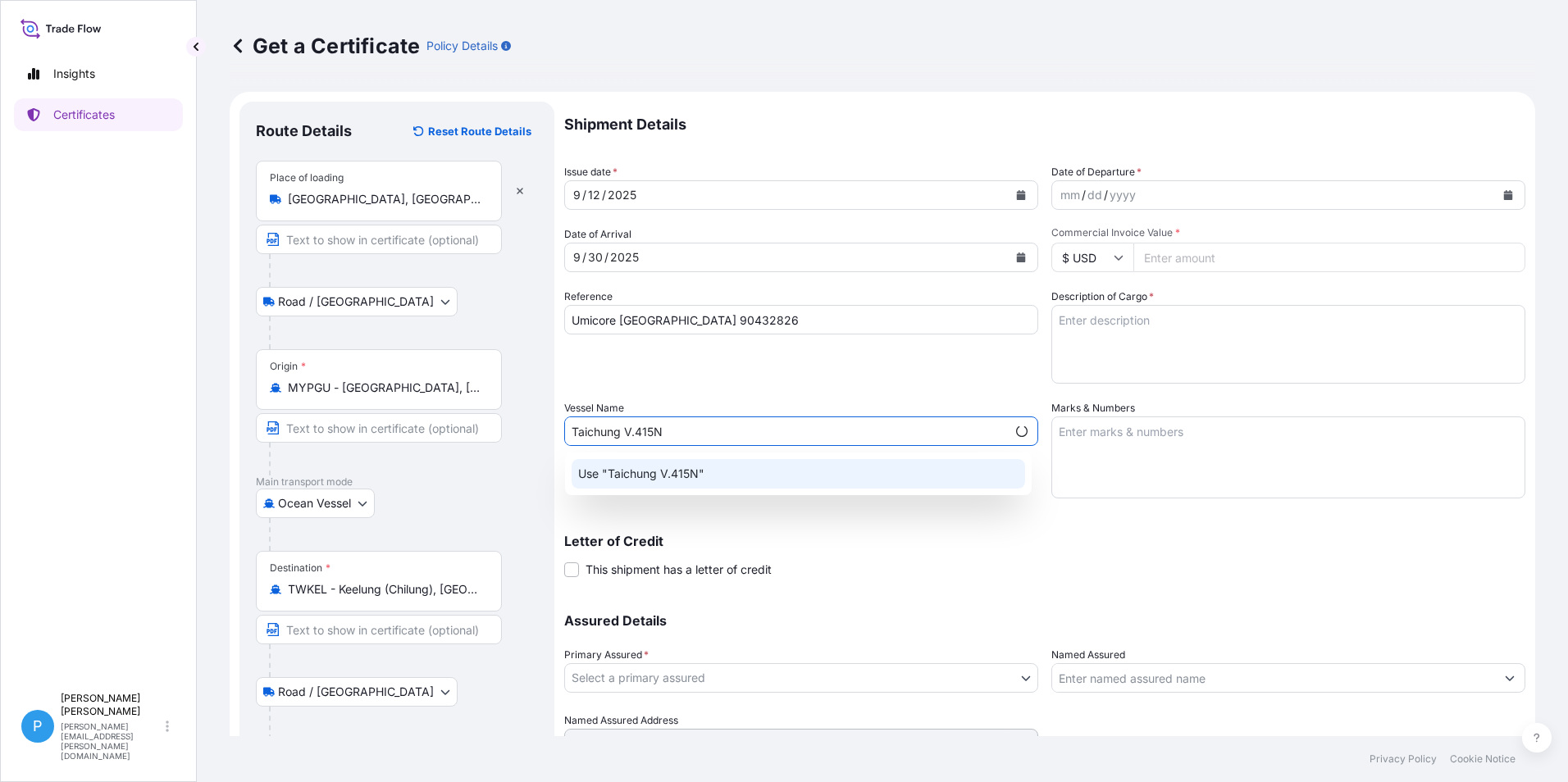
click at [663, 474] on p "Use "Taichung V.415N"" at bounding box center [642, 474] width 127 height 17
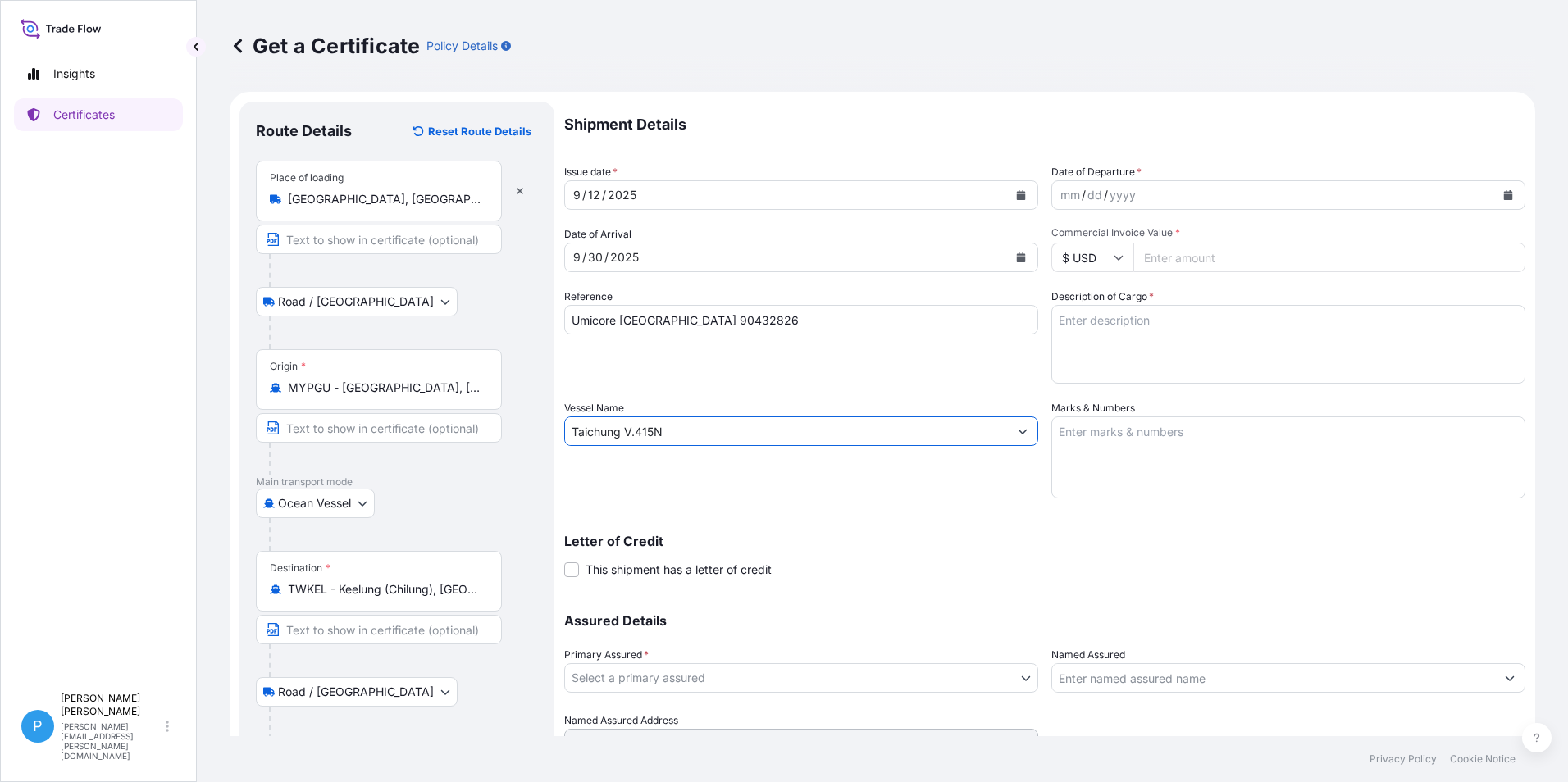
type input "Taichung V.415N"
click at [1504, 197] on icon "Calendar" at bounding box center [1508, 195] width 9 height 10
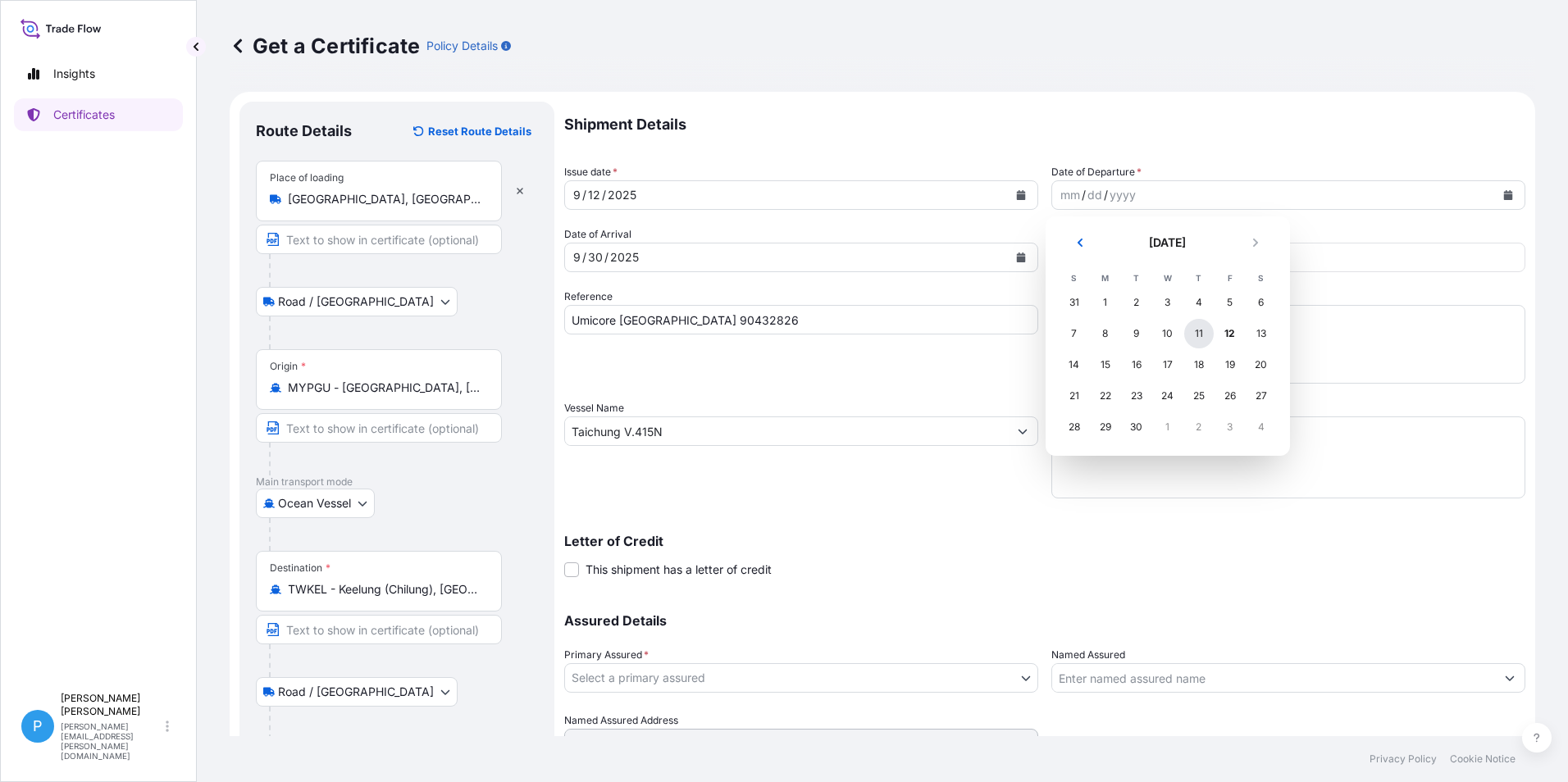
click at [1205, 331] on div "11" at bounding box center [1199, 334] width 30 height 30
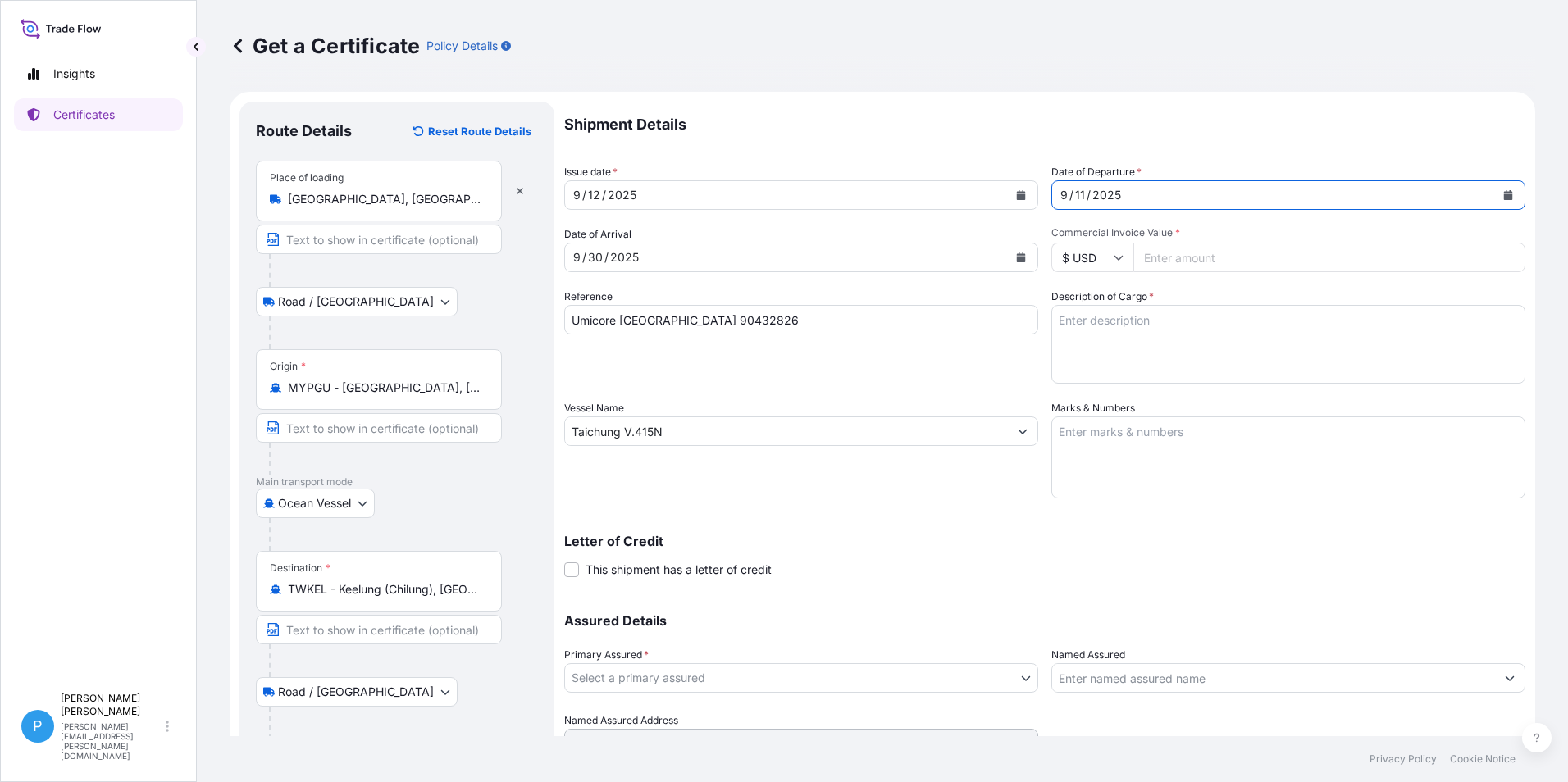
click at [1158, 261] on input "Commercial Invoice Value *" at bounding box center [1329, 257] width 392 height 30
type input "8576.00"
click at [1156, 338] on textarea "Description of Cargo *" at bounding box center [1287, 345] width 474 height 79
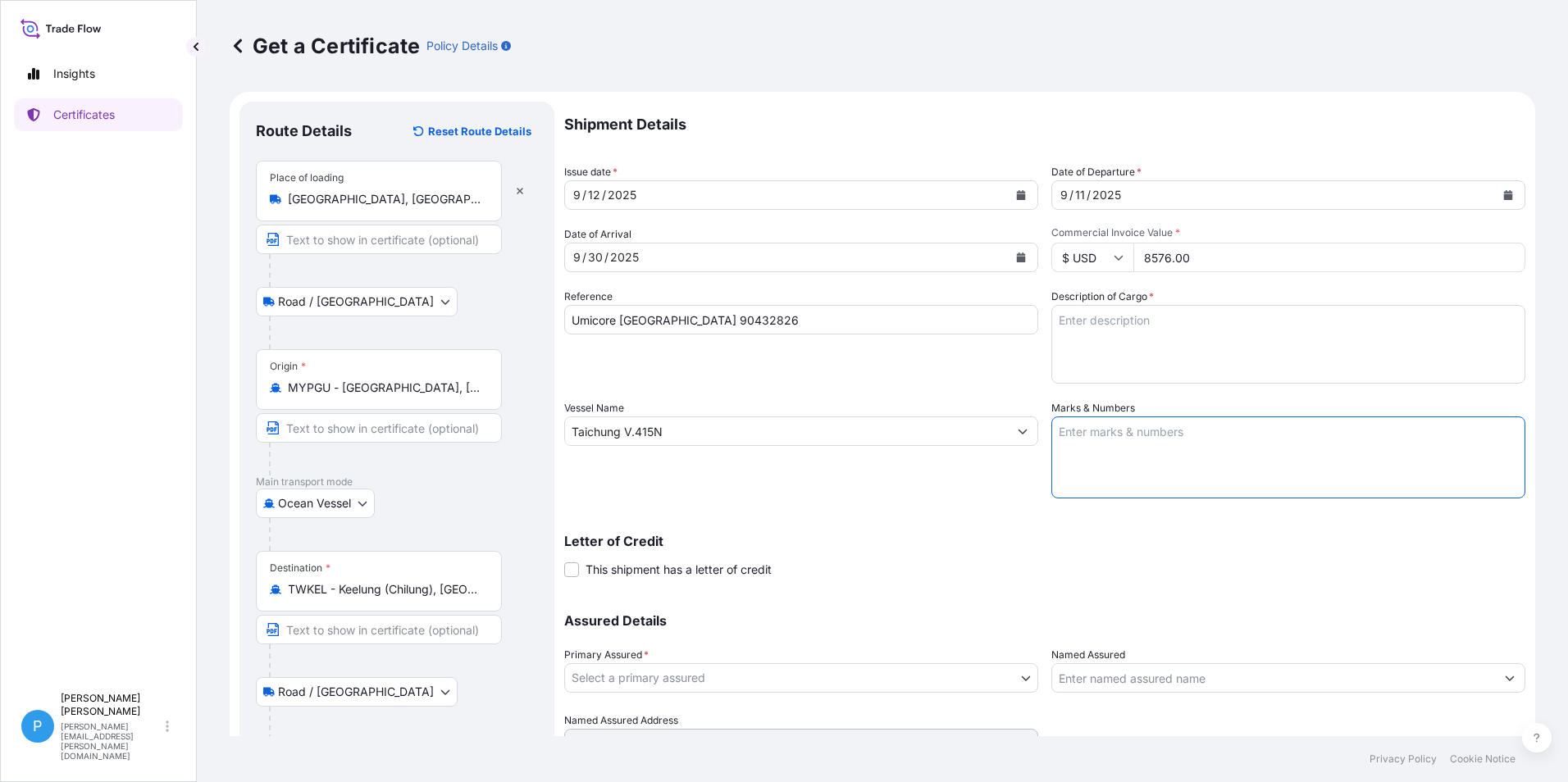
click at [1125, 445] on textarea "Marks & Numbers" at bounding box center [1287, 457] width 474 height 82
paste textarea "UMS TAIWAN PO / NO.: 20250826 KEELUNG"
type textarea "UMS TAIWAN PO / NO.: 20250826 KEELUNG"
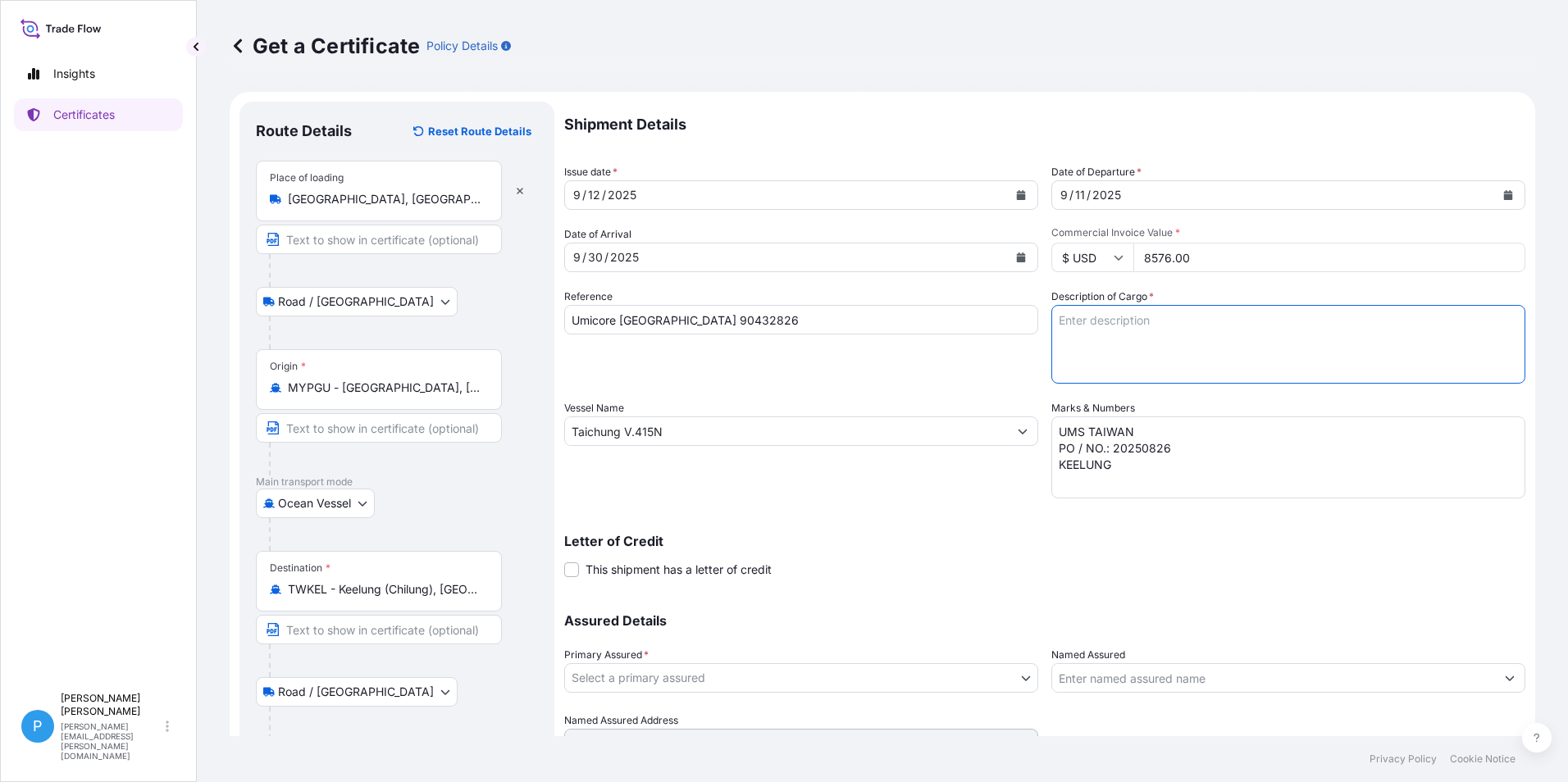
click at [1131, 346] on textarea "Description of Cargo *" at bounding box center [1287, 345] width 474 height 79
paste textarea "ZINC METAL PIGMENT SUPERFINE EP 40 PAILS (20L) X 50KG 2 PALLETS GROSS WEIGHT = …"
type textarea "ZINC METAL PIGMENT SUPERFINE EP 40 PAILS (20L) X 50KG 2 PALLETS GROSS WEIGHT = …"
click at [592, 679] on body "Insights Certificates P Perline Wong [EMAIL_ADDRESS][PERSON_NAME][DOMAIN_NAME] …" at bounding box center [784, 391] width 1568 height 782
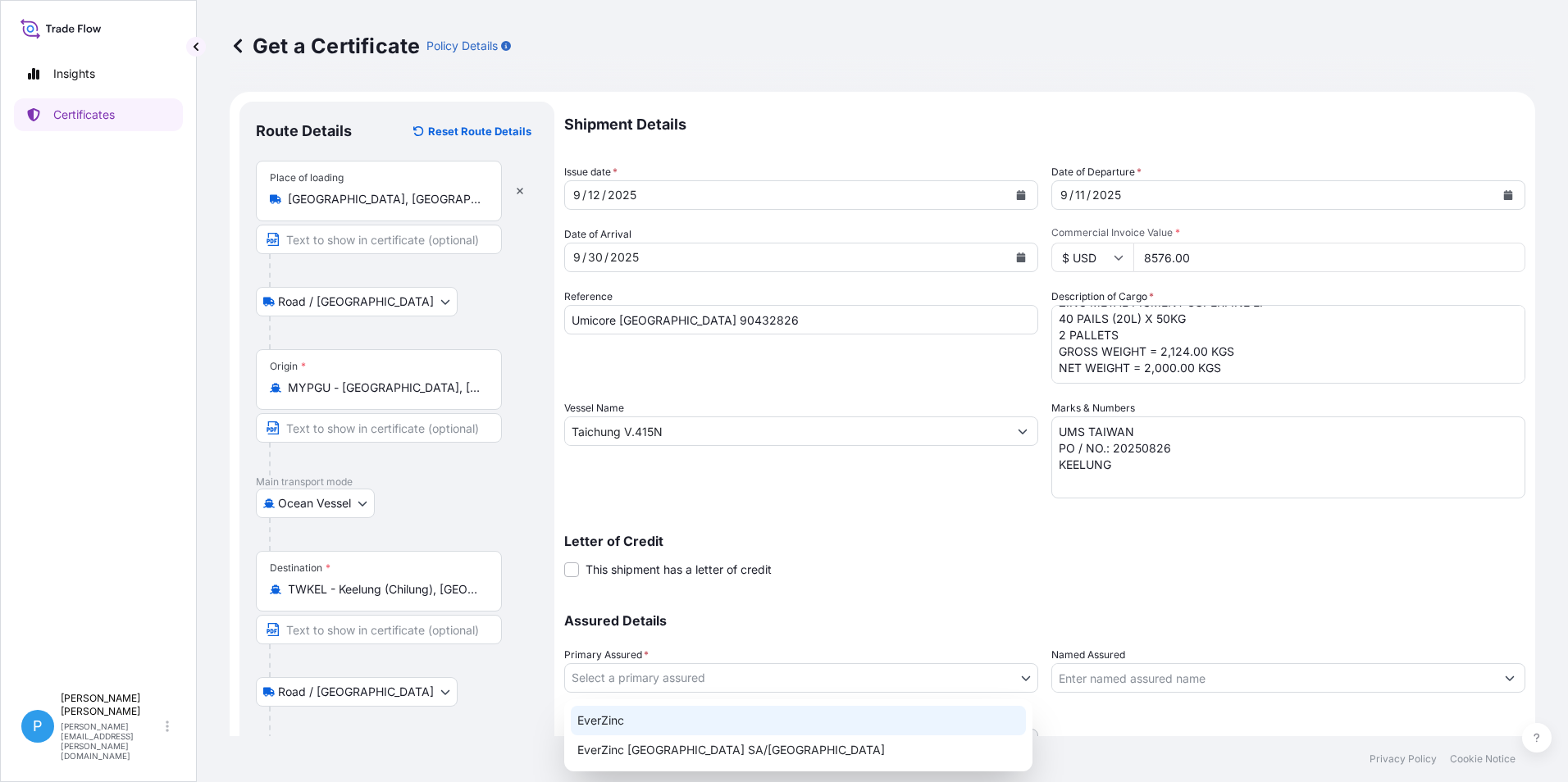
click at [608, 715] on div "EverZinc" at bounding box center [798, 721] width 455 height 30
select select "31493"
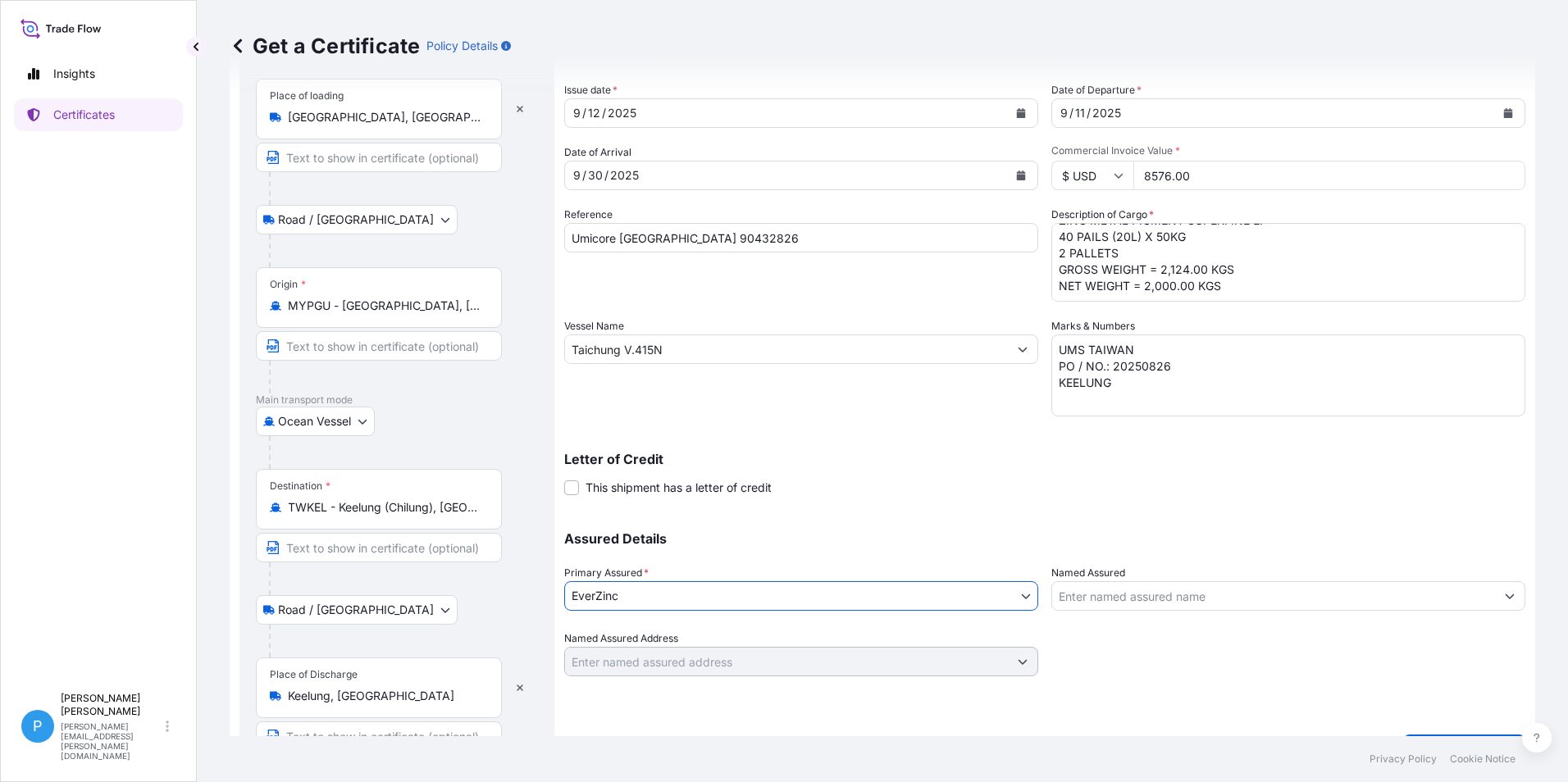
scroll to position [123, 0]
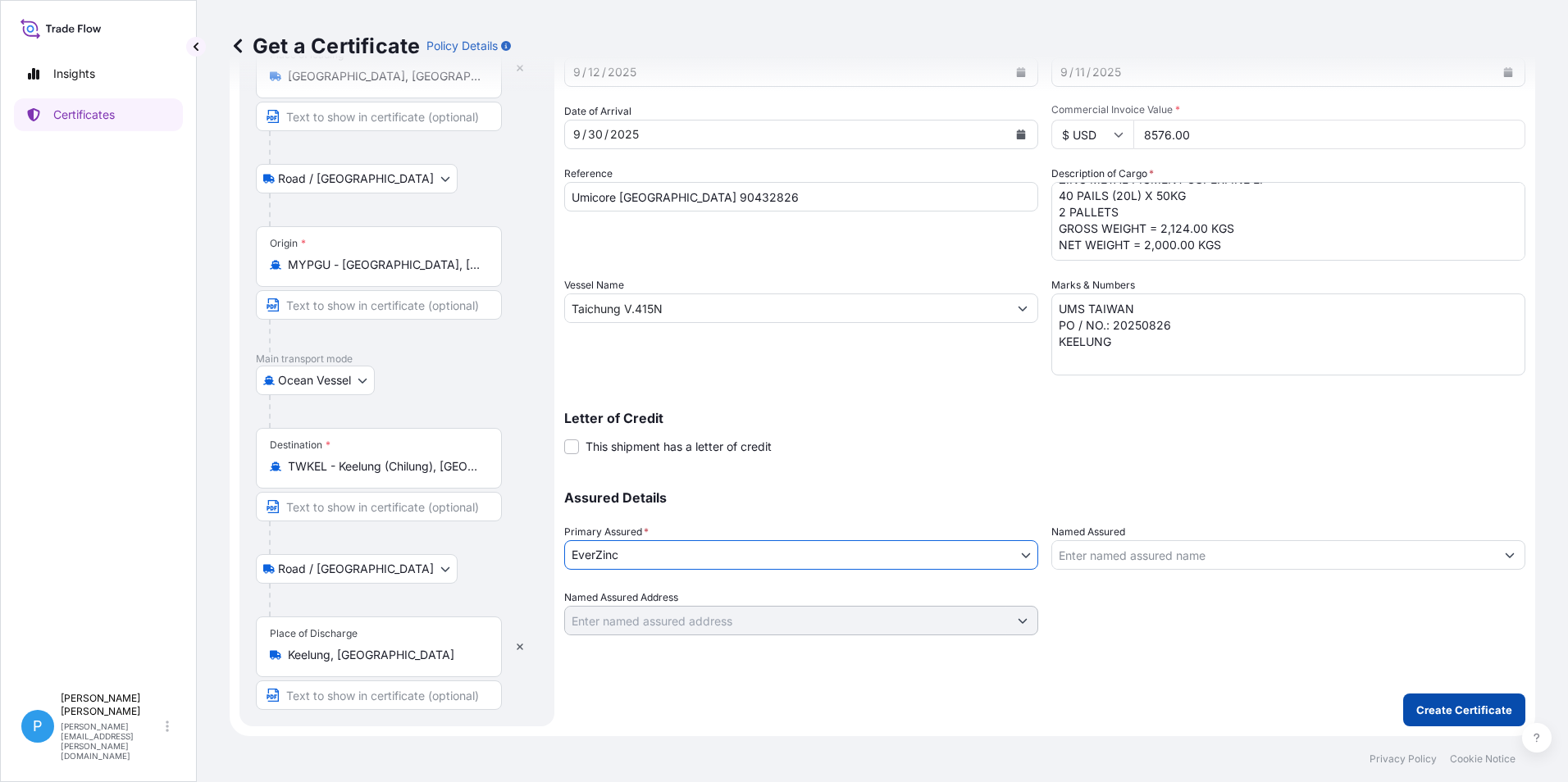
click at [1416, 707] on p "Create Certificate" at bounding box center [1463, 710] width 96 height 17
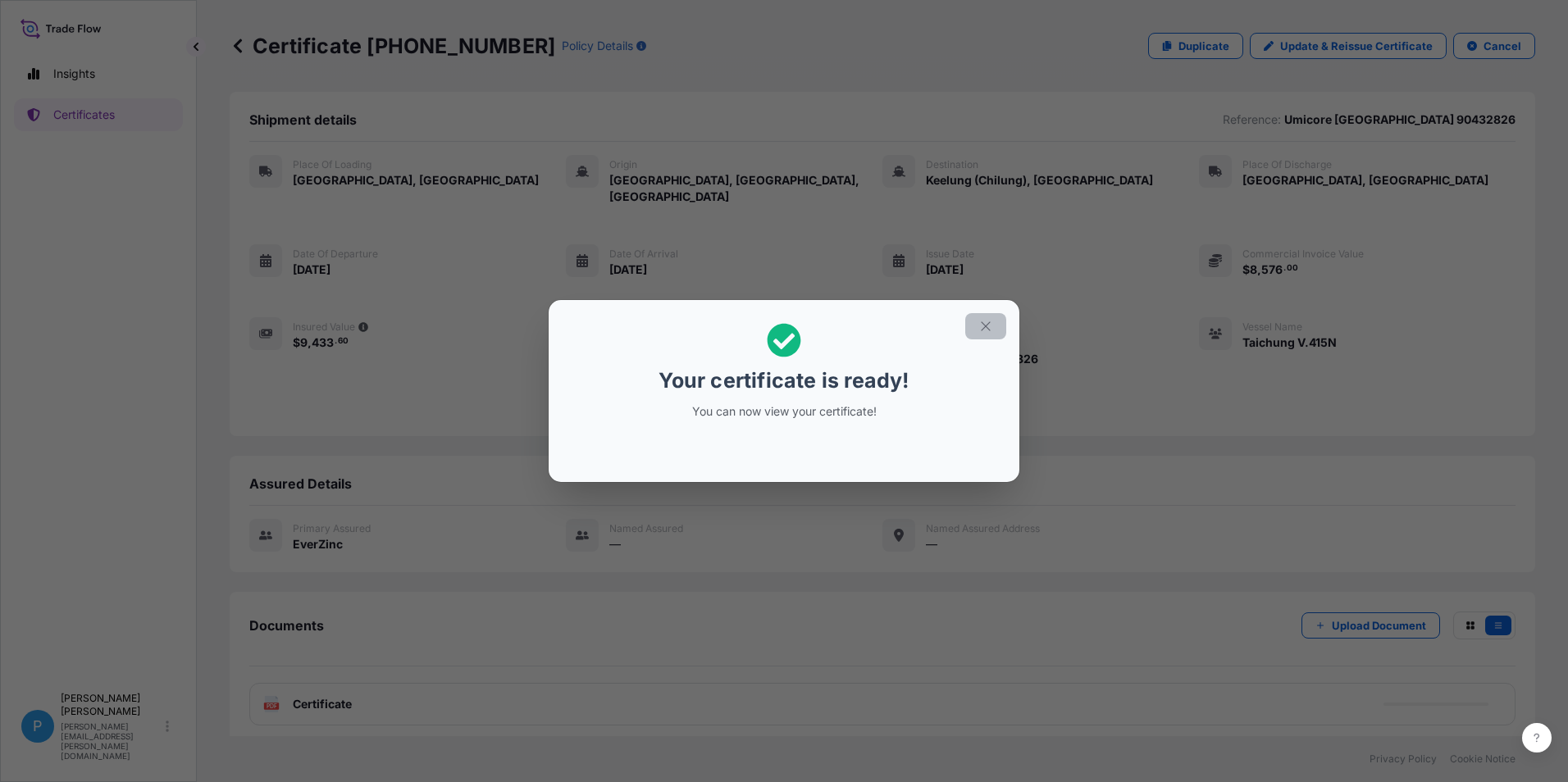
click at [991, 316] on button "button" at bounding box center [985, 326] width 41 height 27
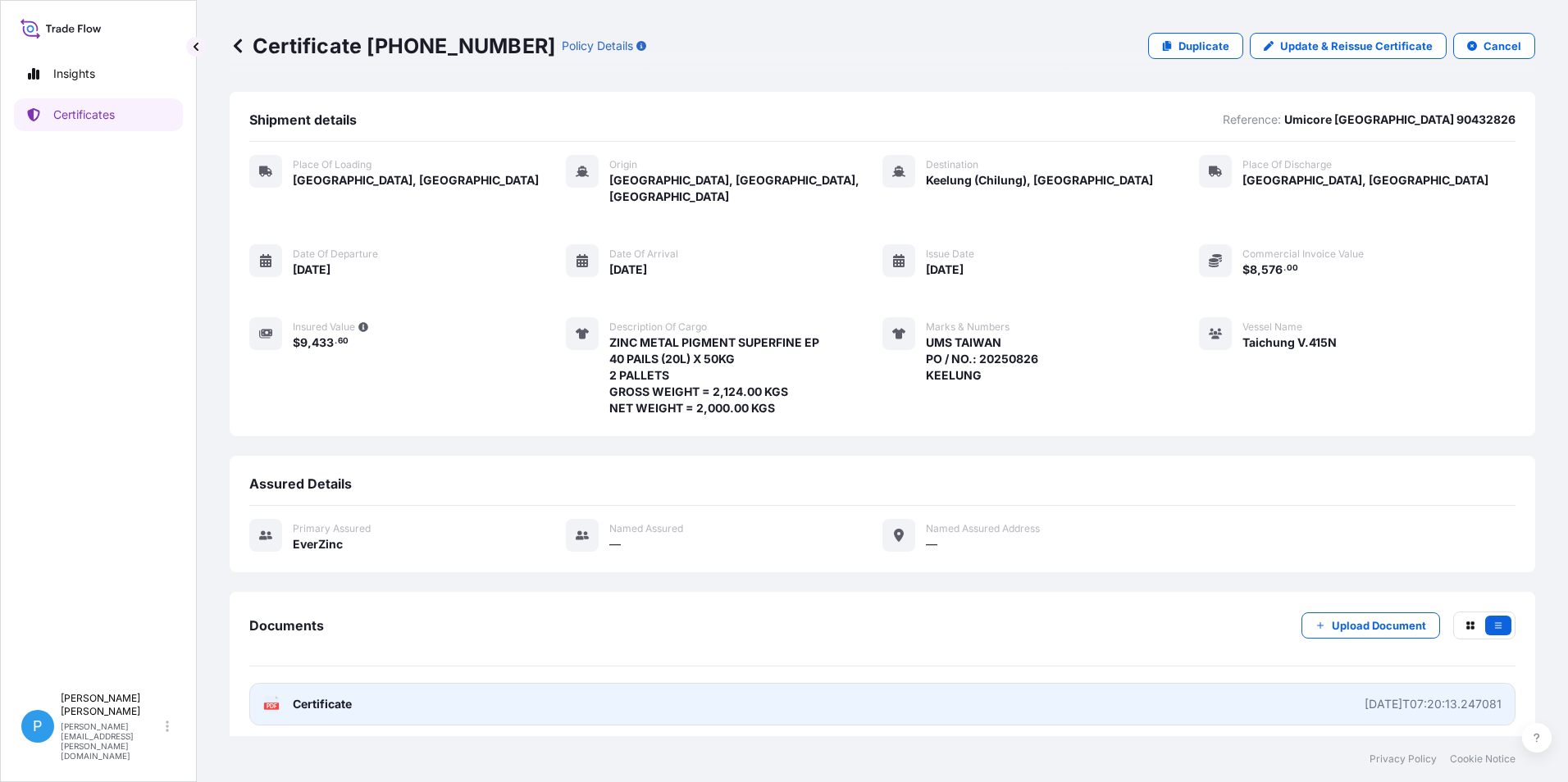
click at [328, 696] on span "Certificate" at bounding box center [322, 704] width 59 height 17
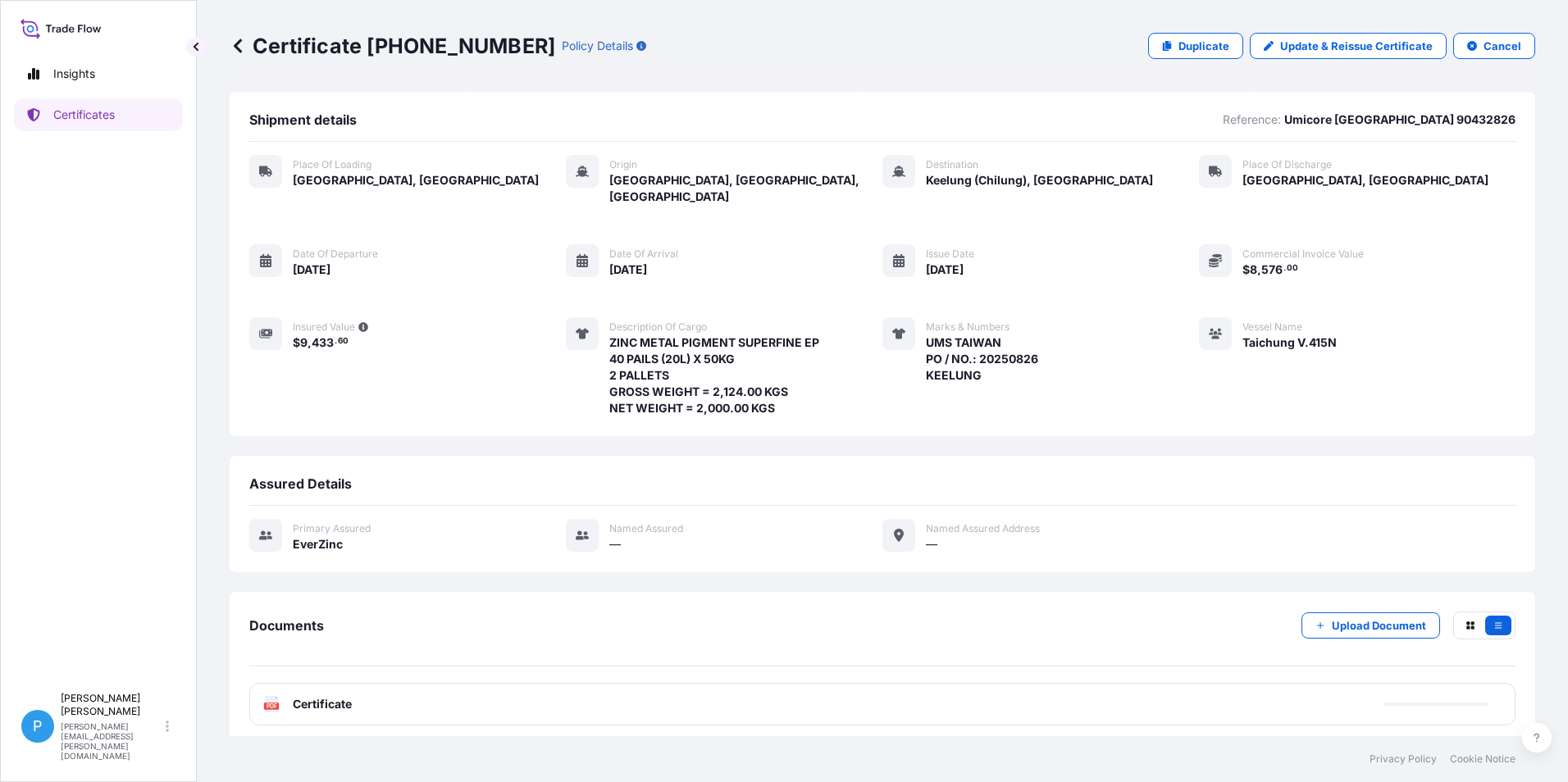
click at [231, 45] on icon at bounding box center [237, 45] width 17 height 17
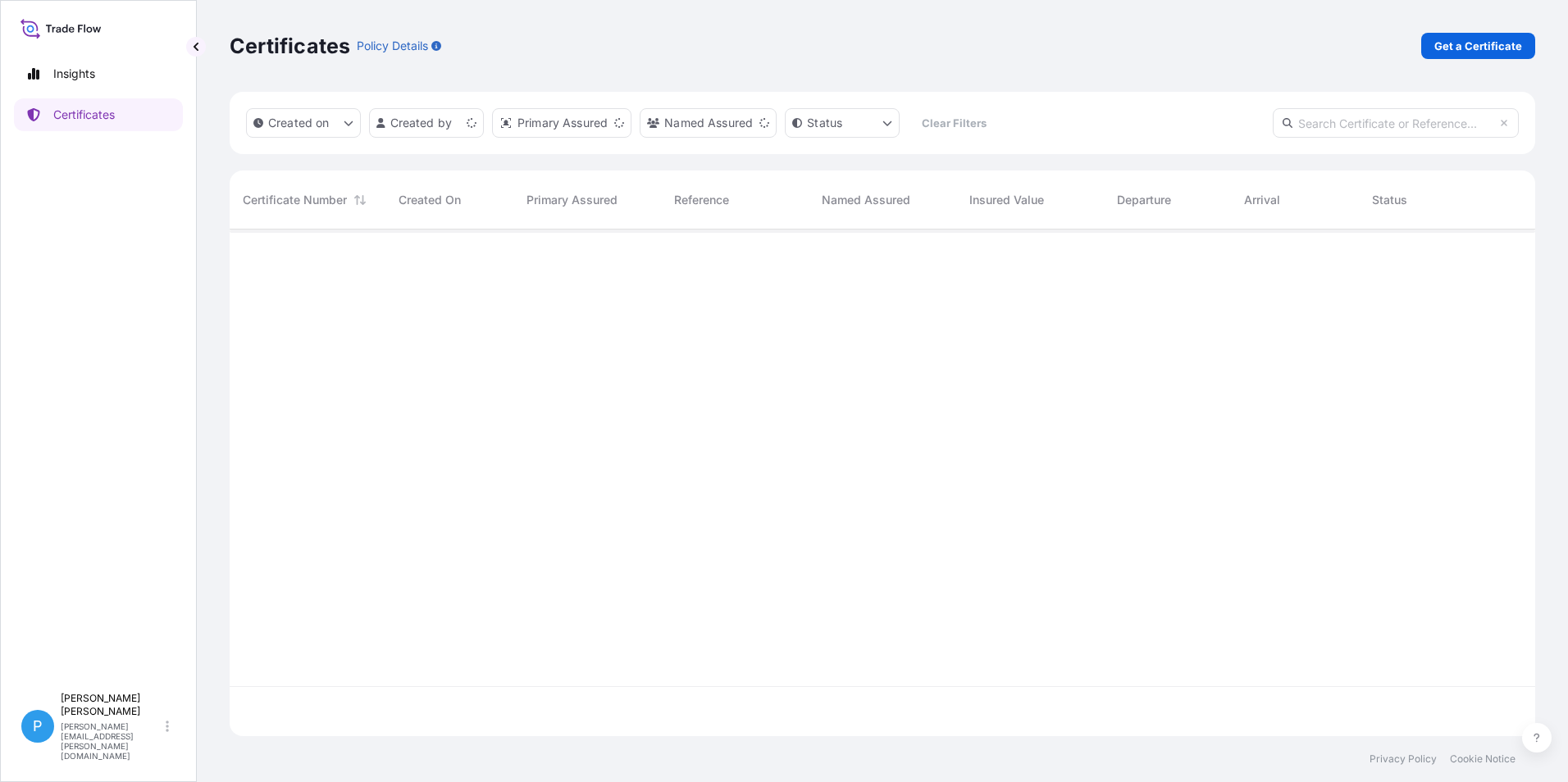
scroll to position [503, 1293]
